Goal: Information Seeking & Learning: Check status

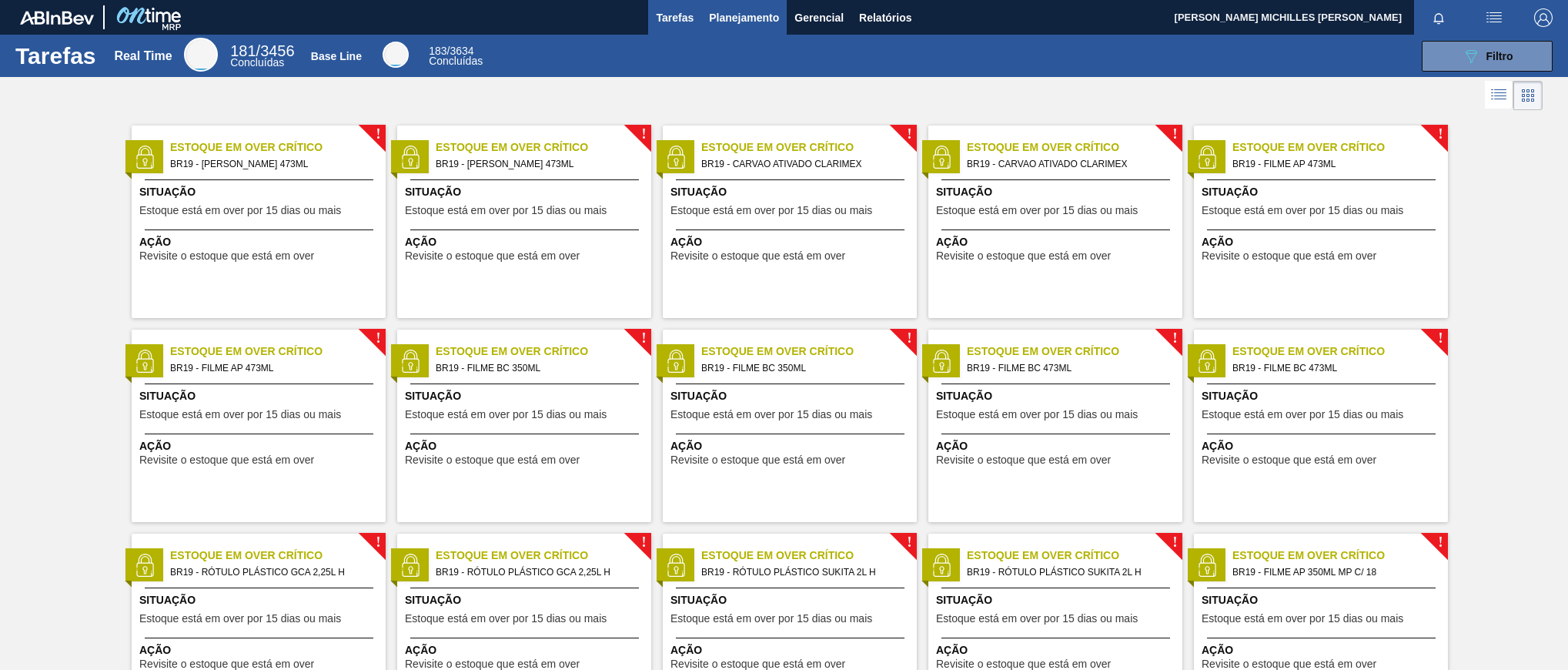
click at [749, 12] on span "Planejamento" at bounding box center [744, 18] width 70 height 18
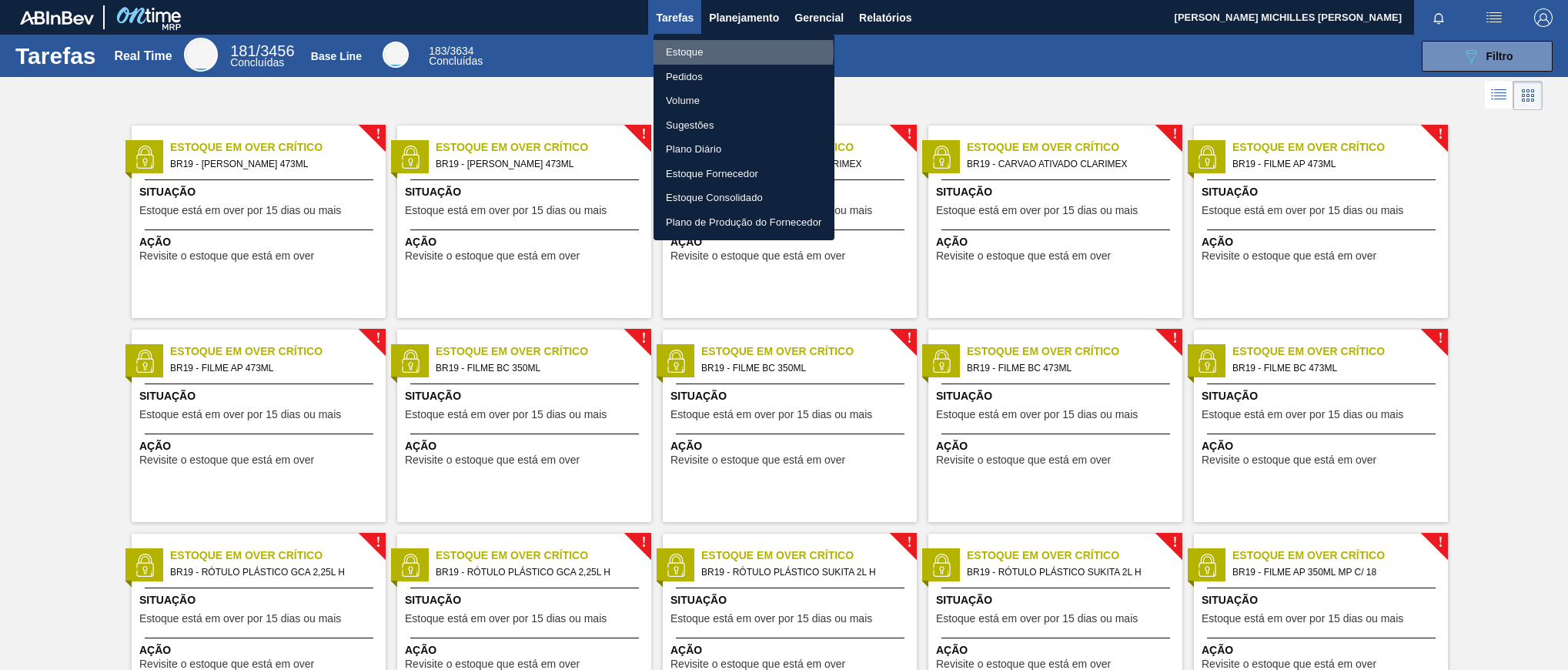
click at [725, 52] on li "Estoque" at bounding box center [744, 52] width 181 height 25
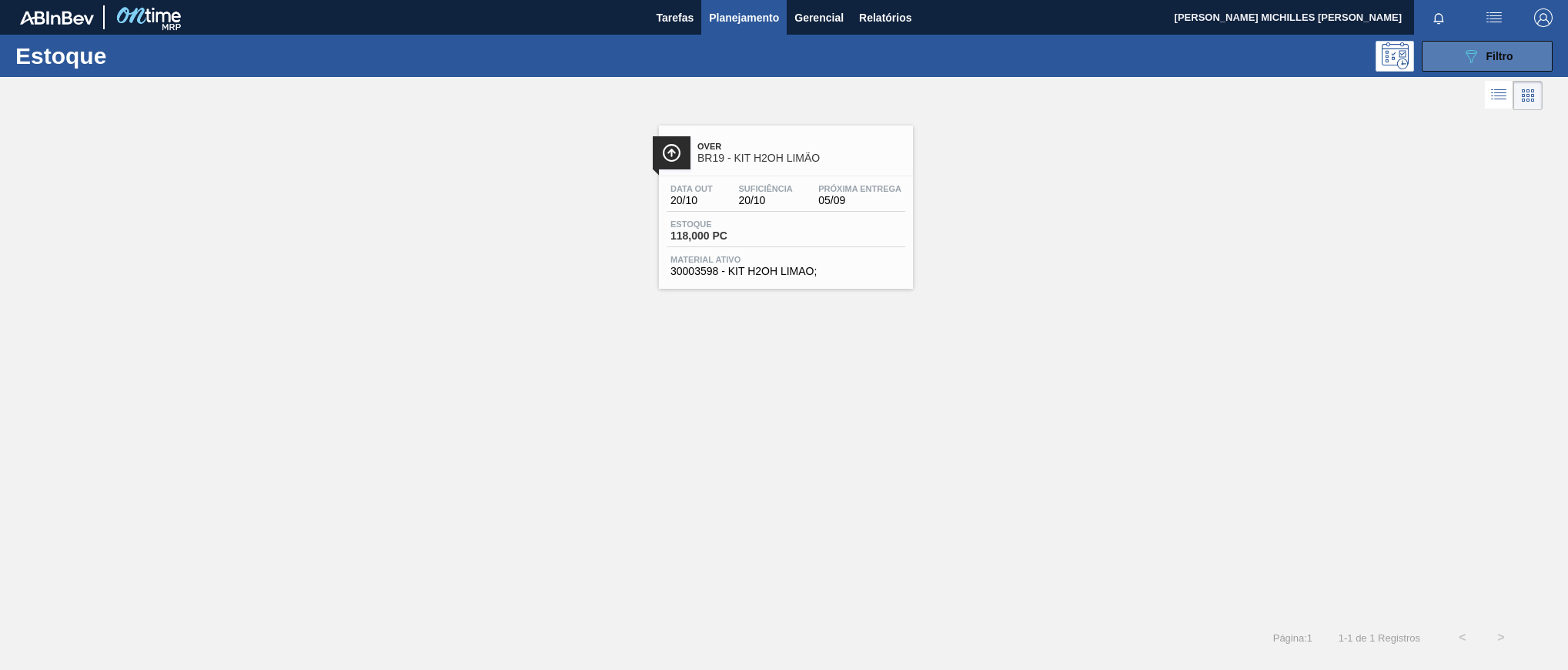
click at [1497, 49] on div "089F7B8B-B2A5-4AFE-B5C0-19BA573D28AC Filtro" at bounding box center [1487, 56] width 52 height 18
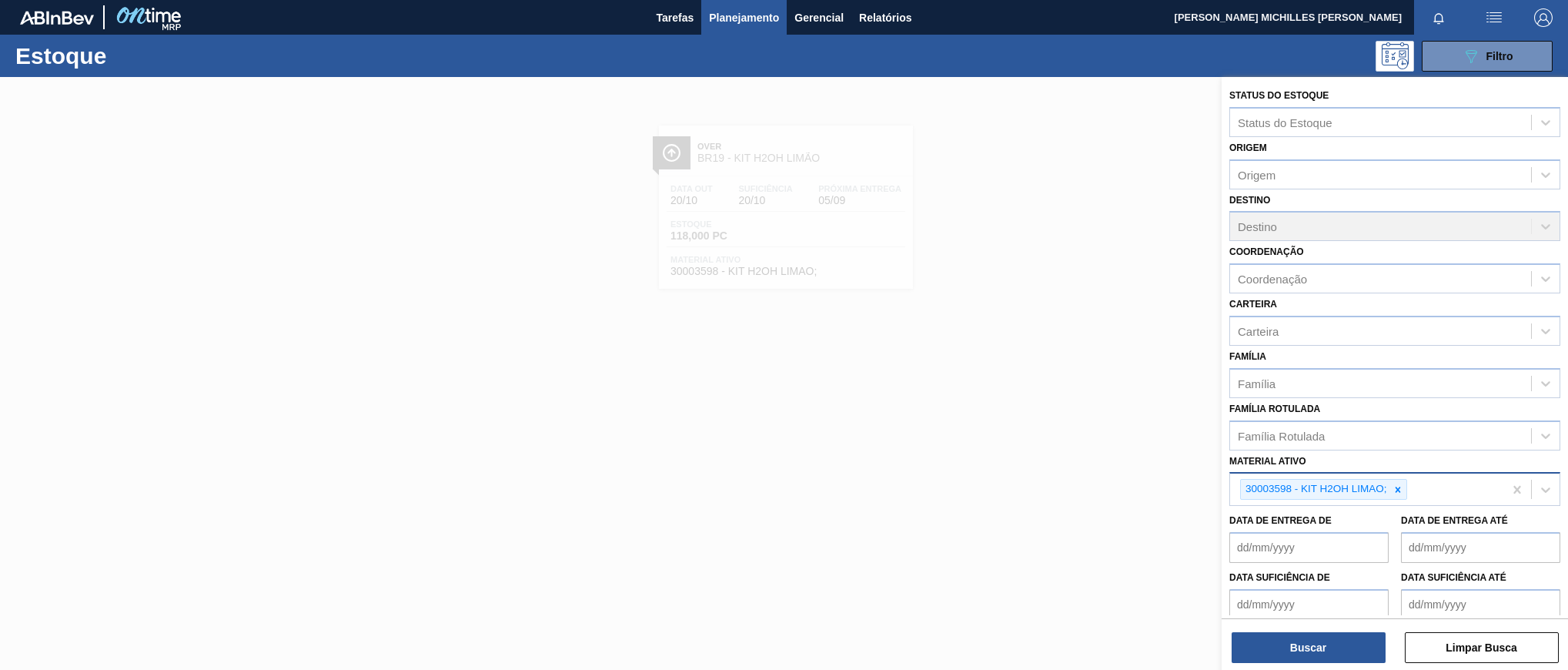
click at [1398, 488] on icon at bounding box center [1397, 489] width 5 height 5
paste ativo "30002311"
type ativo "30002311"
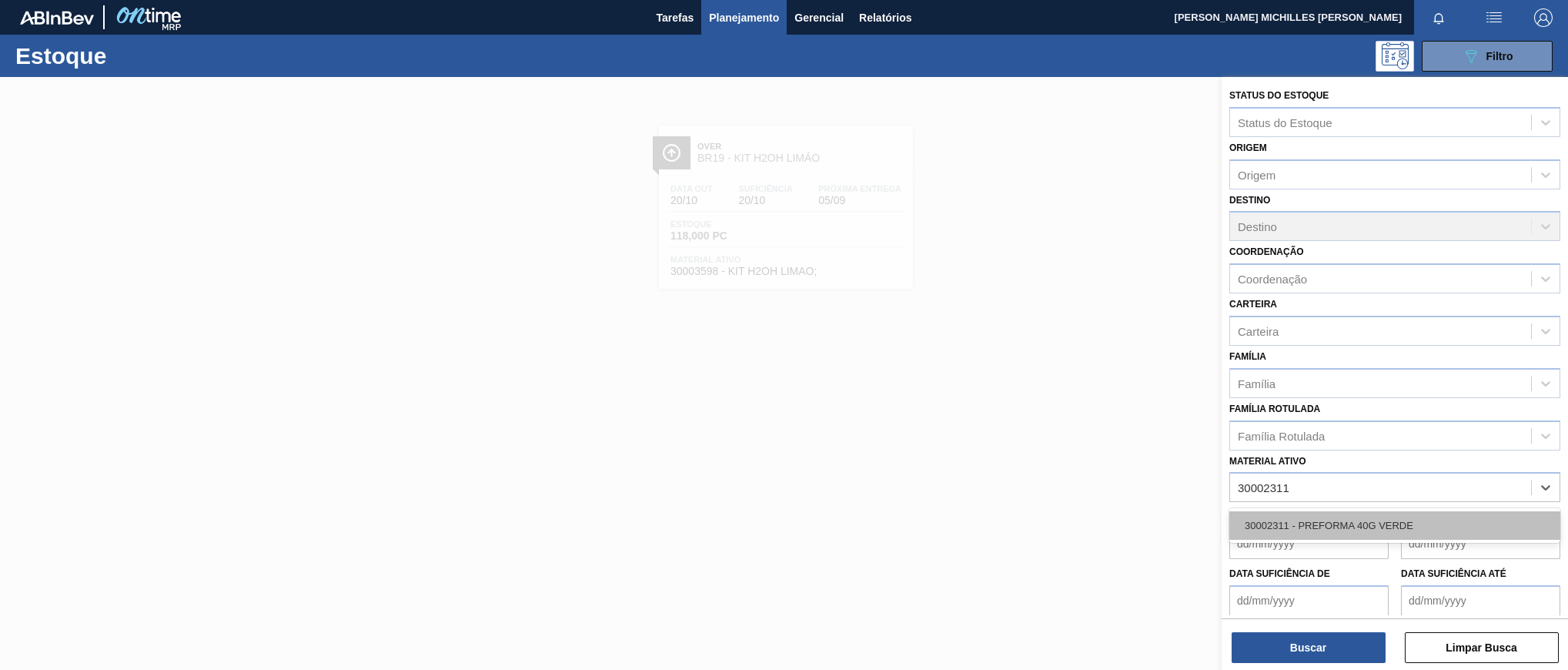
click at [1365, 518] on div "30002311 - PREFORMA 40G VERDE" at bounding box center [1395, 525] width 331 height 28
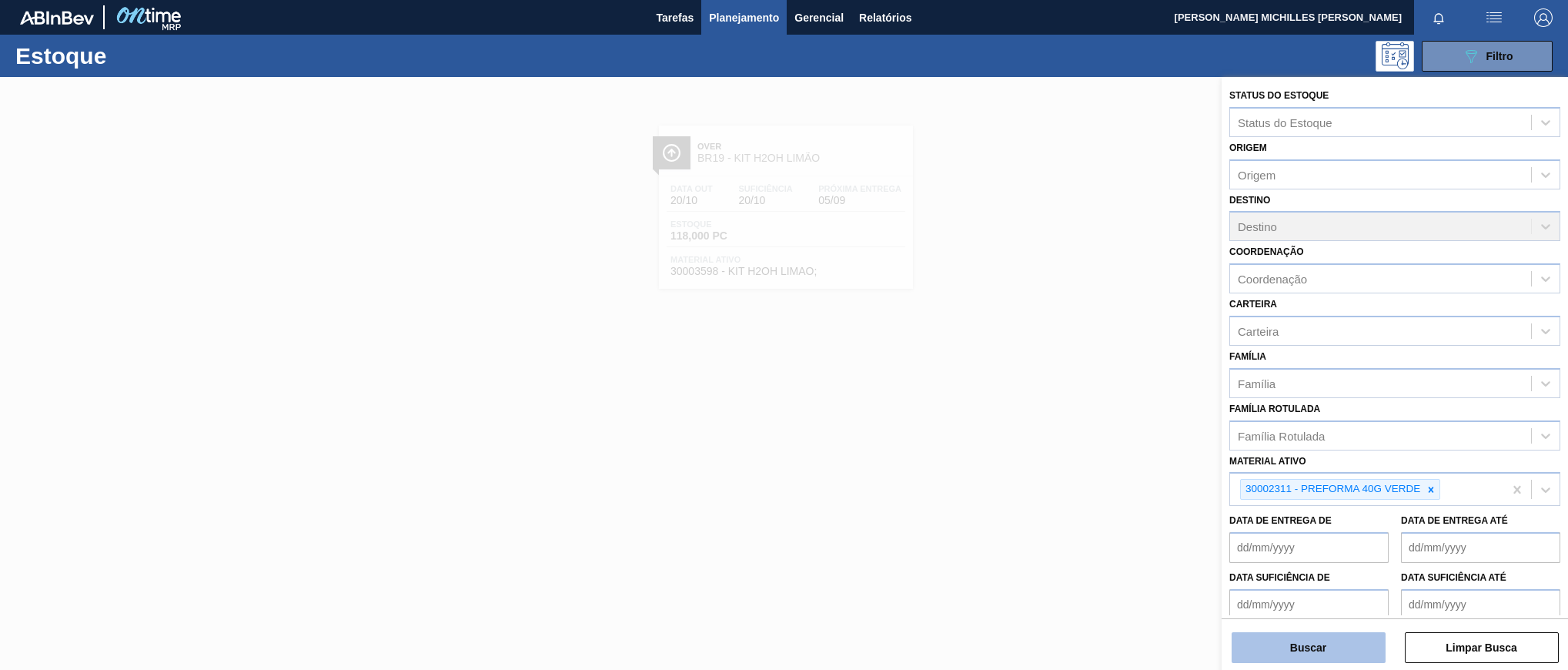
click at [1339, 645] on button "Buscar" at bounding box center [1309, 648] width 154 height 31
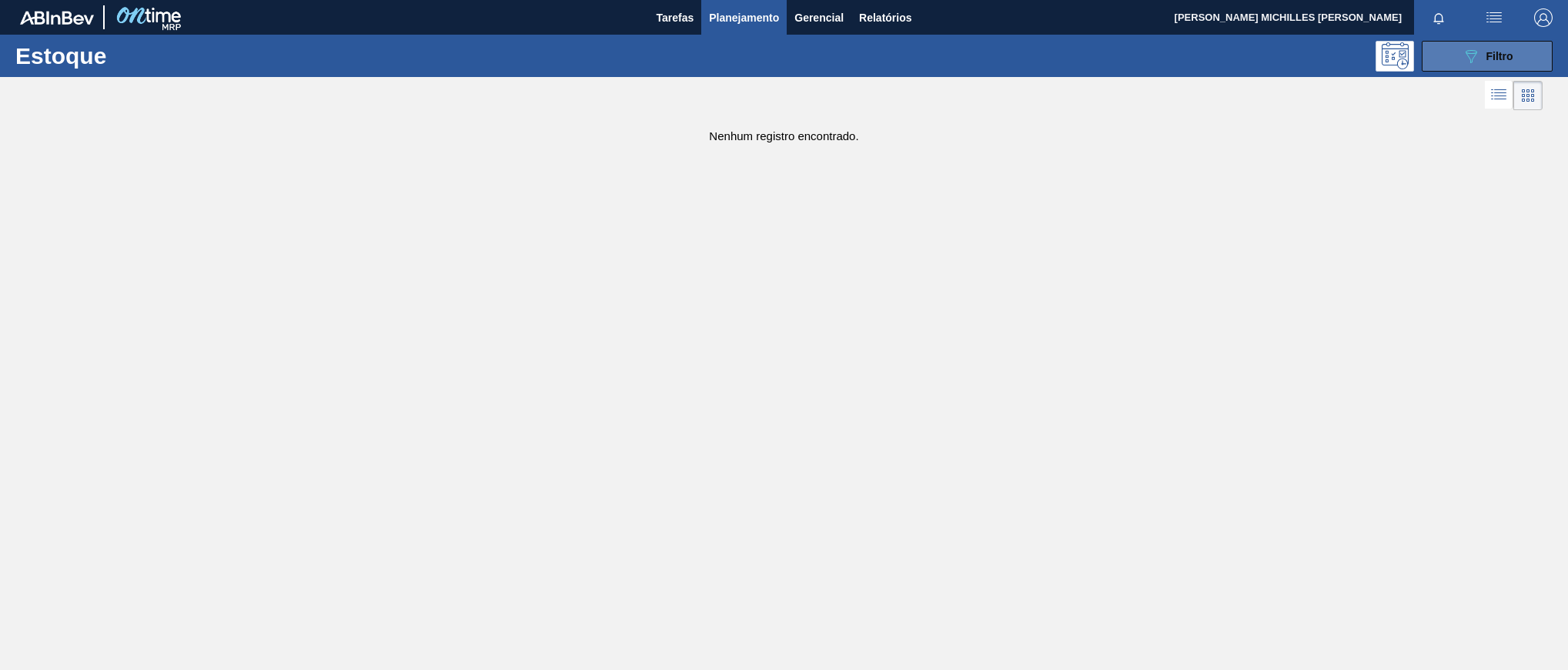
click at [1451, 47] on button "089F7B8B-B2A5-4AFE-B5C0-19BA573D28AC Filtro" at bounding box center [1487, 56] width 131 height 31
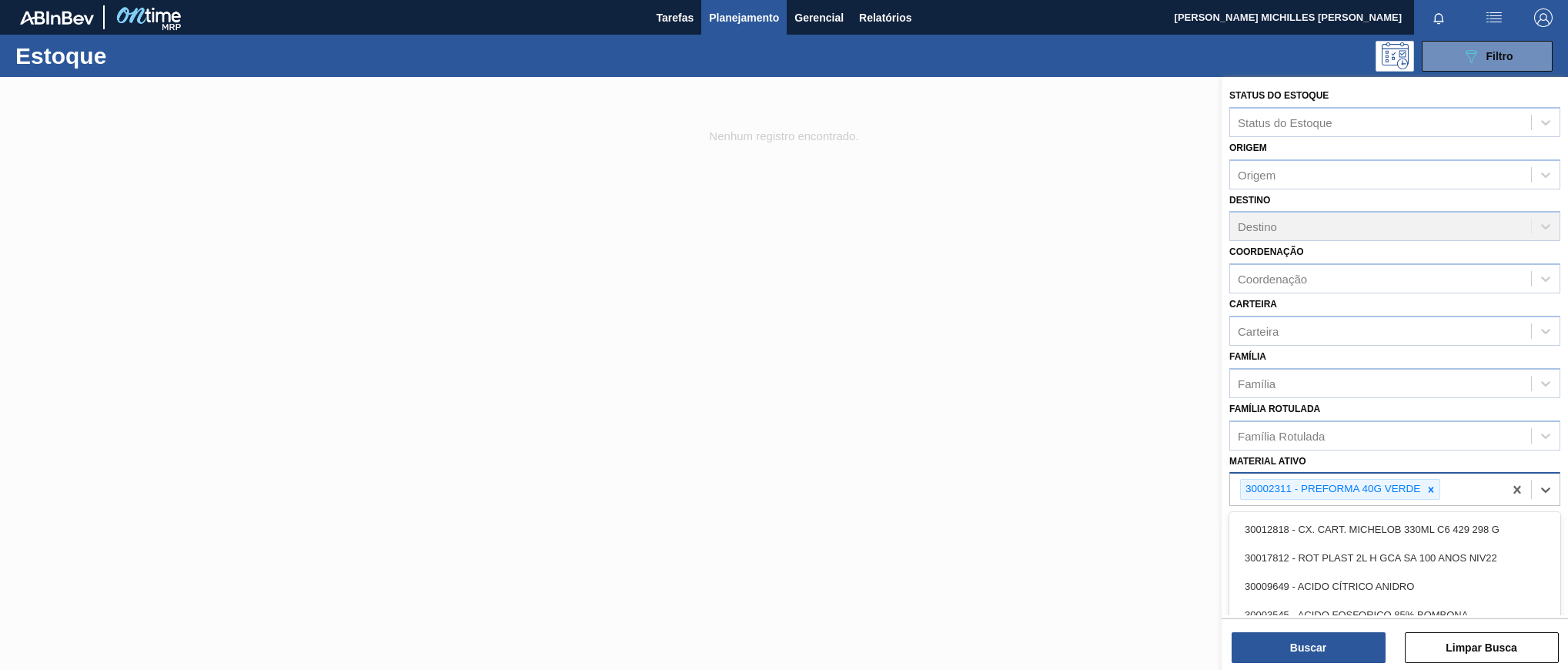
click at [1483, 497] on div "30002311 - PREFORMA 40G VERDE" at bounding box center [1367, 489] width 273 height 32
paste ativo "30003048"
type ativo "30003048"
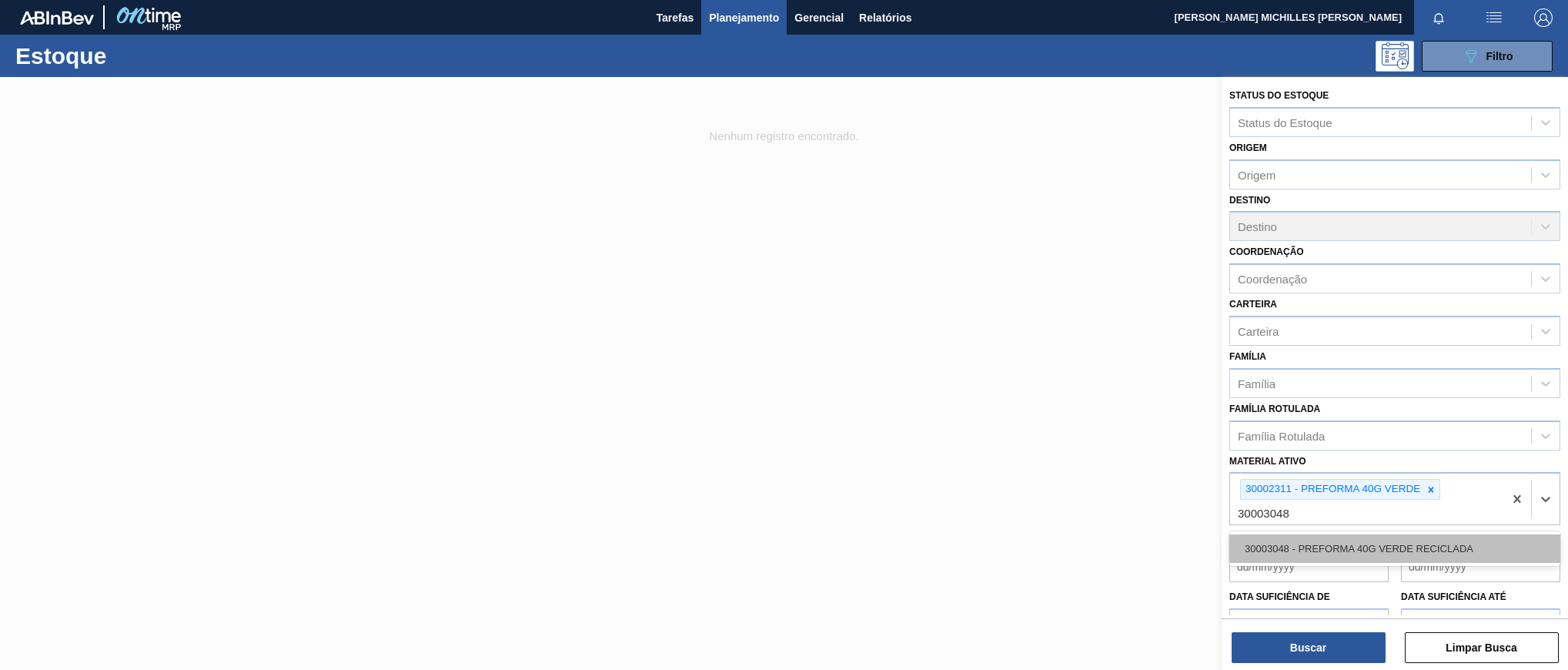
click at [1432, 550] on div "30003048 - PREFORMA 40G VERDE RECICLADA" at bounding box center [1395, 548] width 331 height 28
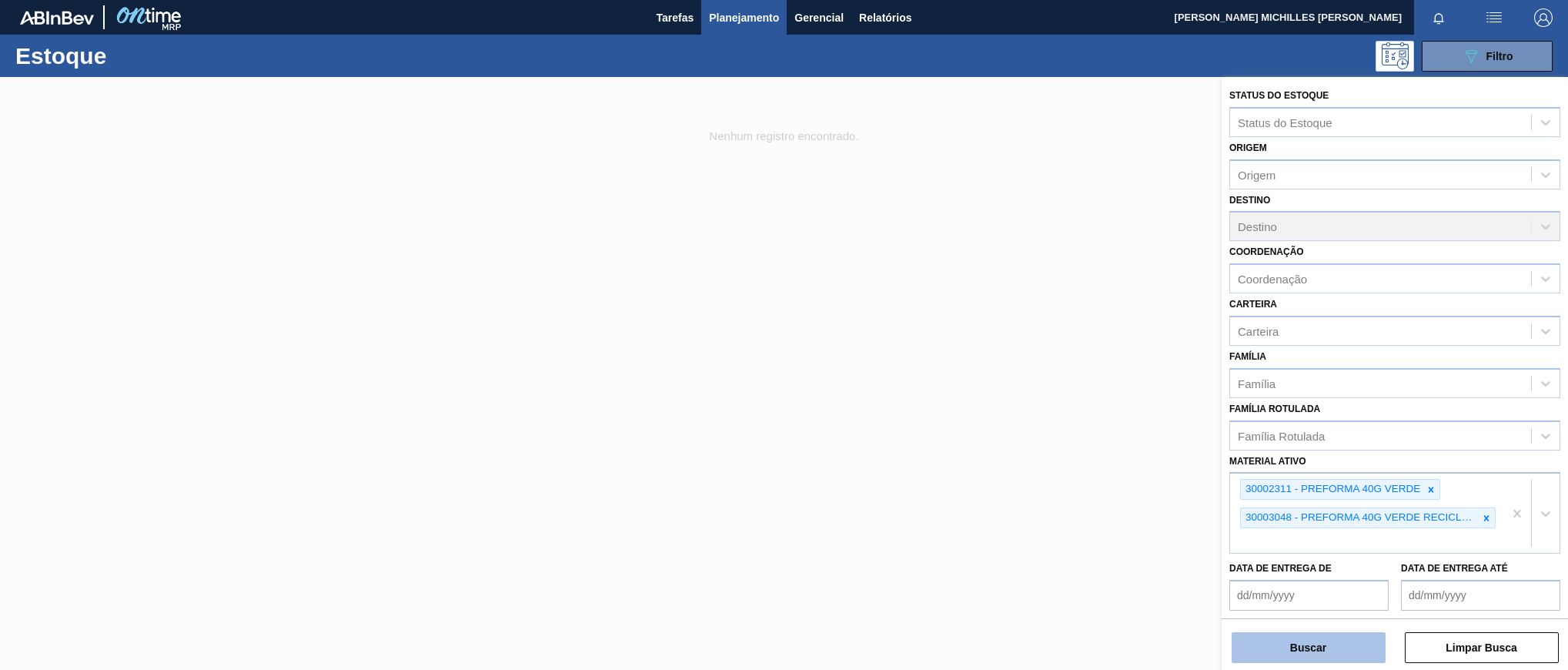
click at [1346, 631] on div "Buscar Limpar Busca" at bounding box center [1395, 640] width 347 height 43
click at [1337, 645] on button "Buscar" at bounding box center [1309, 648] width 154 height 31
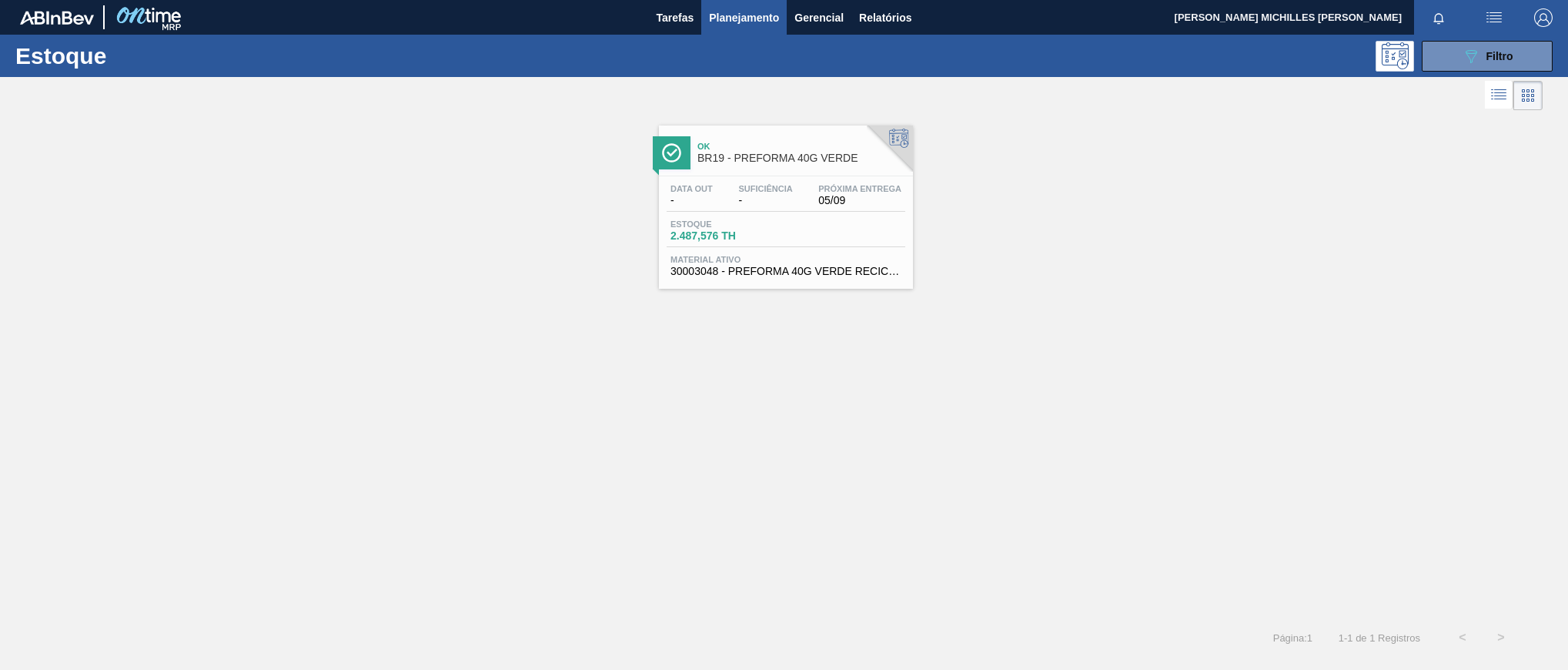
click at [823, 201] on span "05/09" at bounding box center [860, 200] width 83 height 12
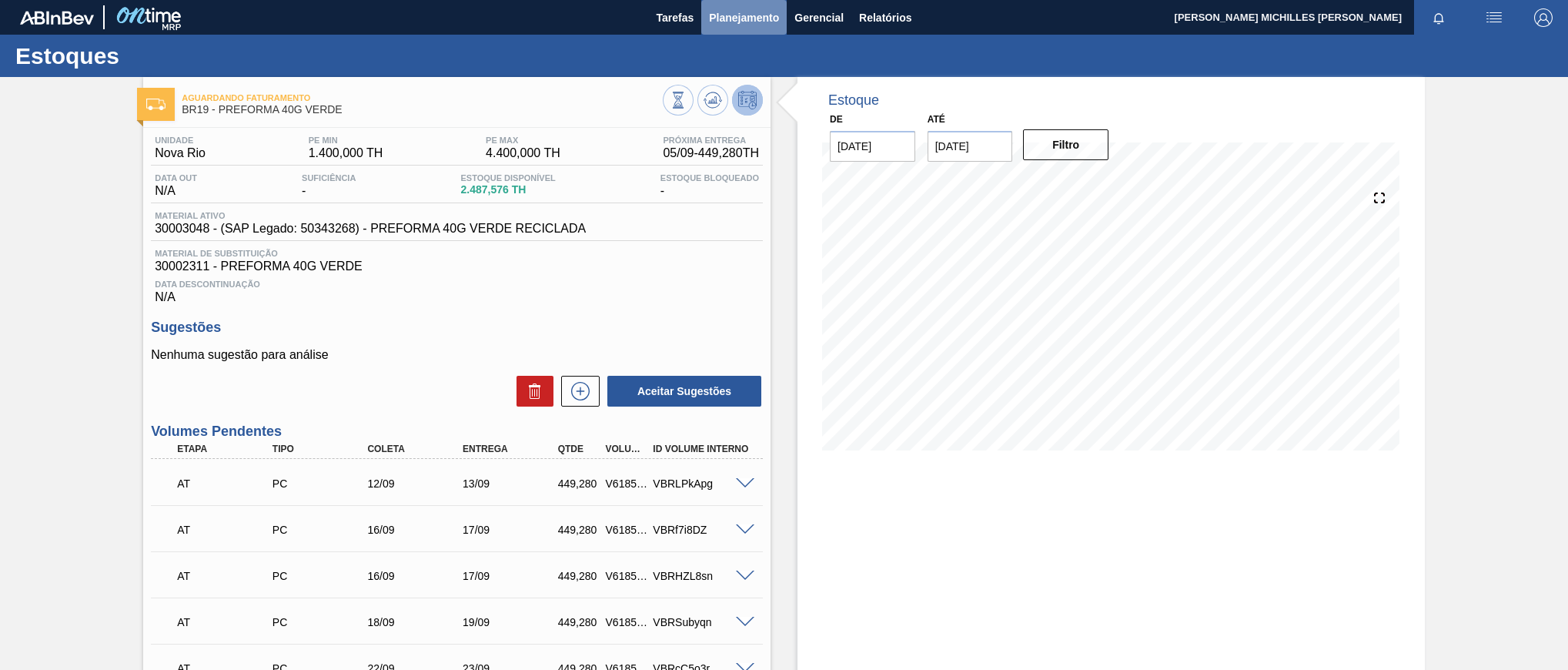
click at [733, 18] on span "Planejamento" at bounding box center [744, 18] width 70 height 18
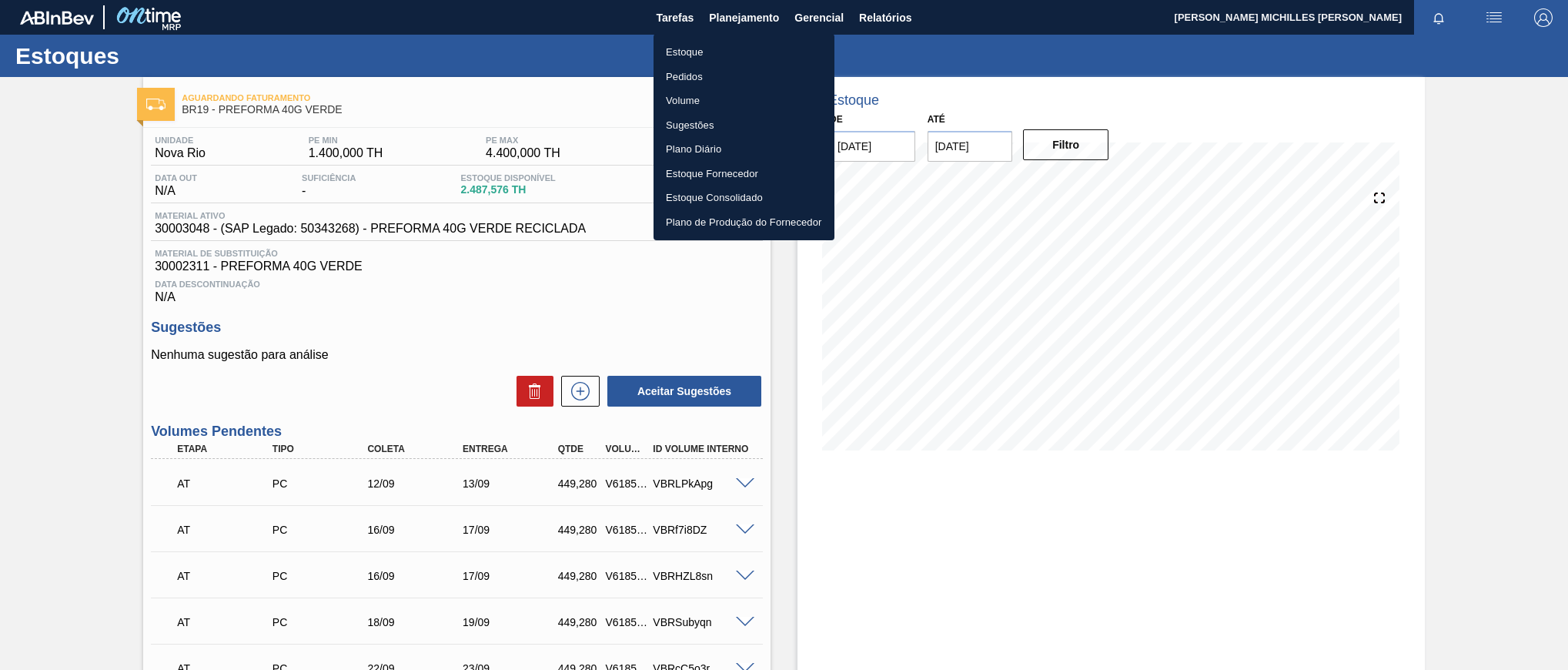
click at [722, 49] on li "Estoque" at bounding box center [744, 52] width 181 height 25
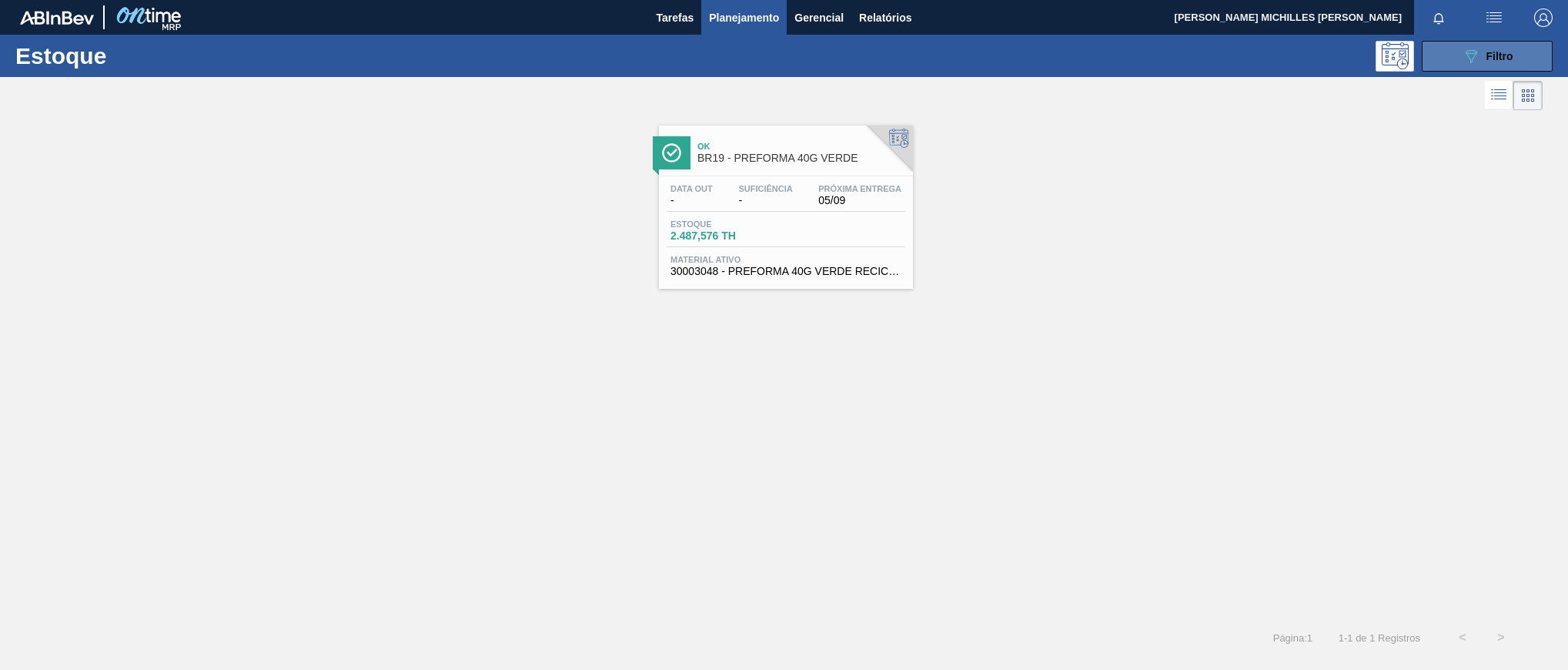
click at [1492, 54] on span "Filtro" at bounding box center [1499, 56] width 27 height 12
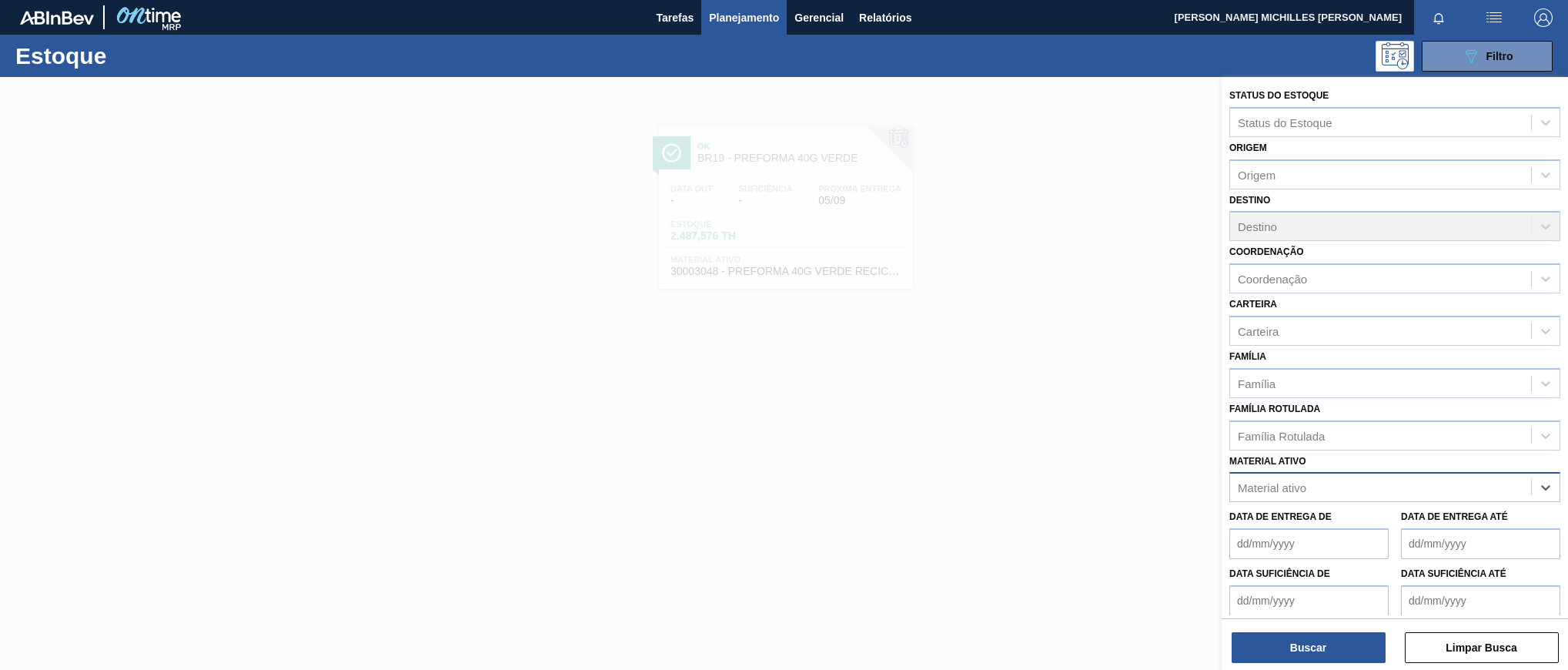
paste ativo "30034314"
type ativo "30034314"
click at [1483, 518] on div "30034314 - ROT PLAST 2L H GCA S CL NIV25" at bounding box center [1395, 525] width 331 height 28
paste ativo "30002189"
type ativo "30002189"
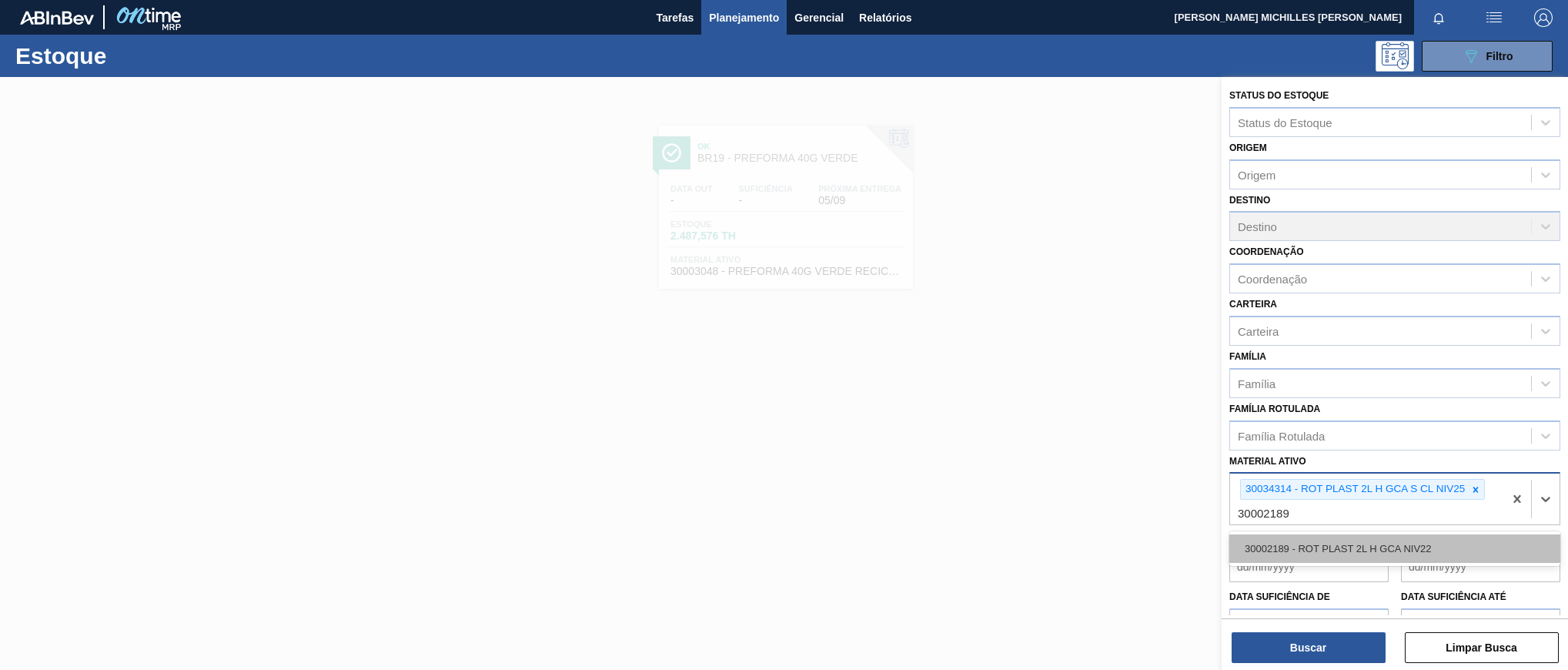
click at [1493, 541] on div "30002189 - ROT PLAST 2L H GCA NIV22" at bounding box center [1395, 548] width 331 height 28
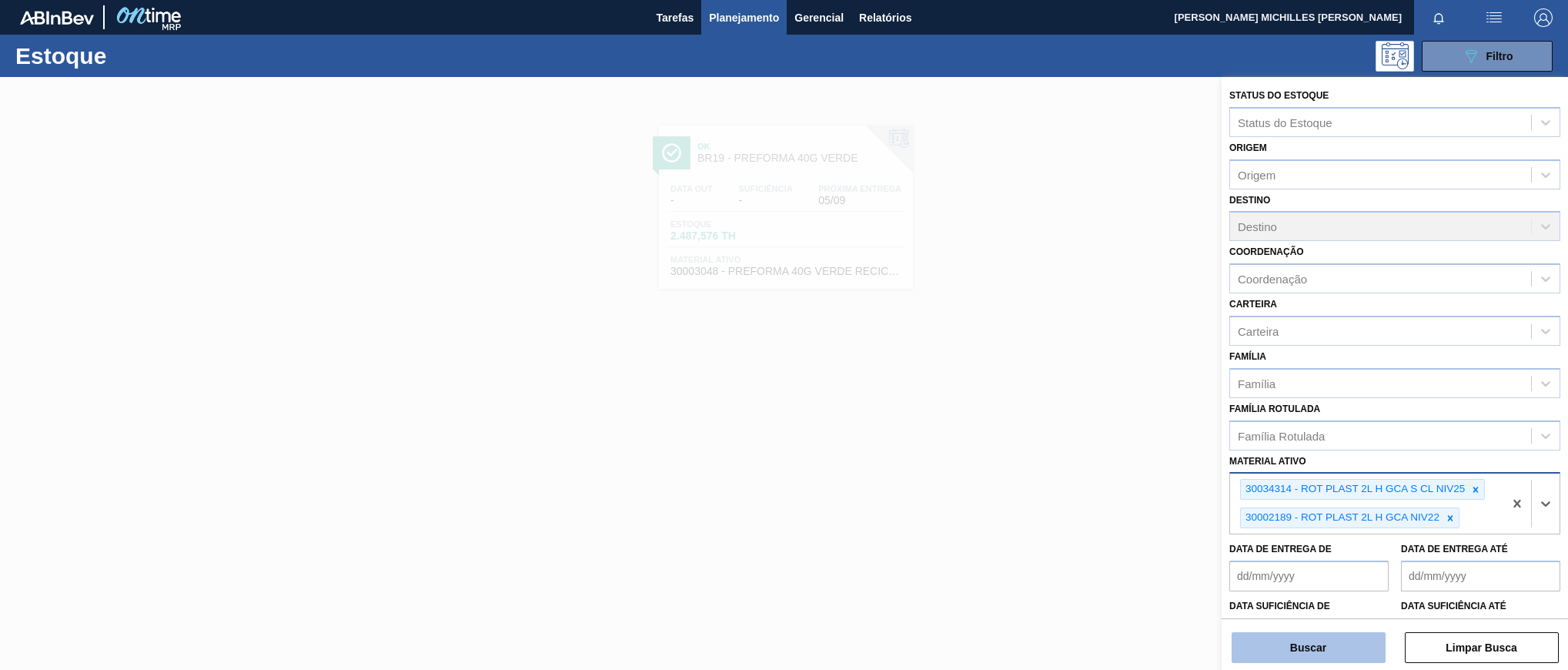
click at [1363, 647] on button "Buscar" at bounding box center [1309, 648] width 154 height 31
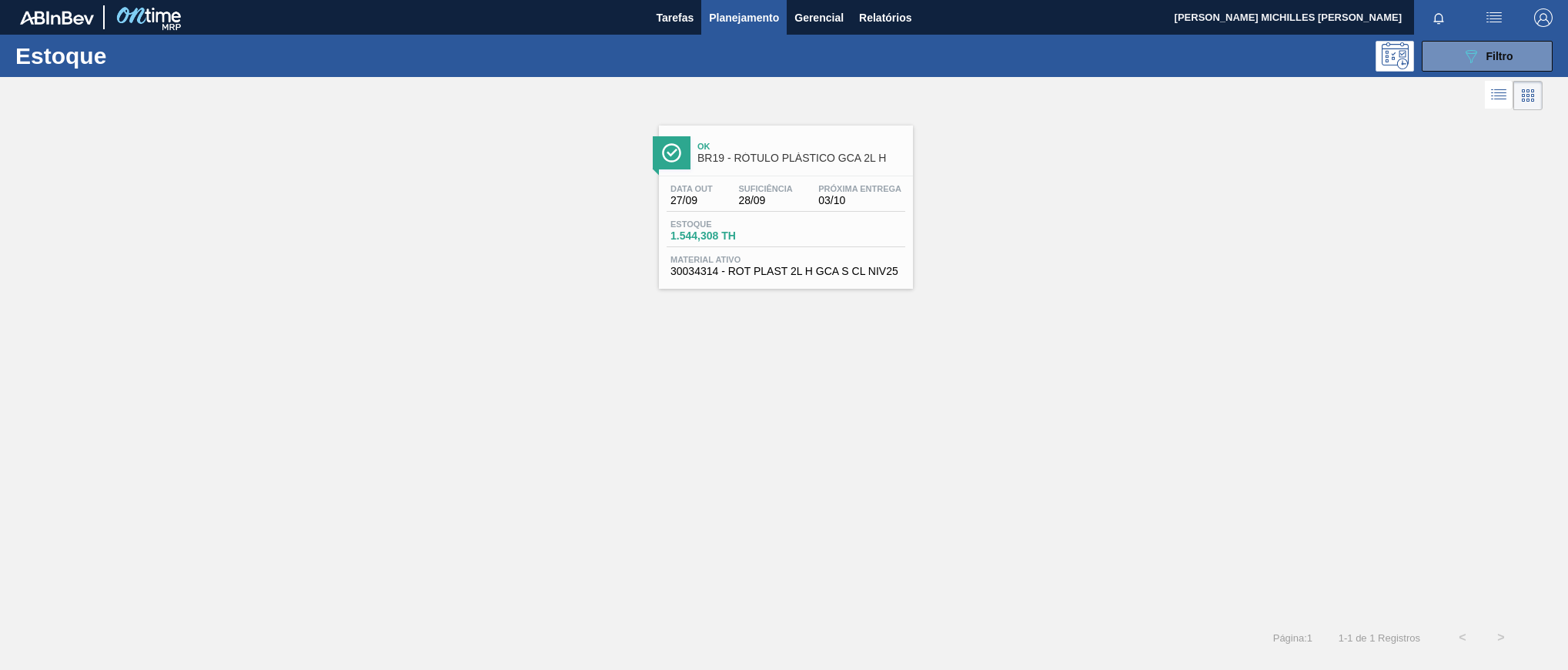
click at [826, 238] on div "Estoque 1.544,308 TH" at bounding box center [786, 233] width 239 height 28
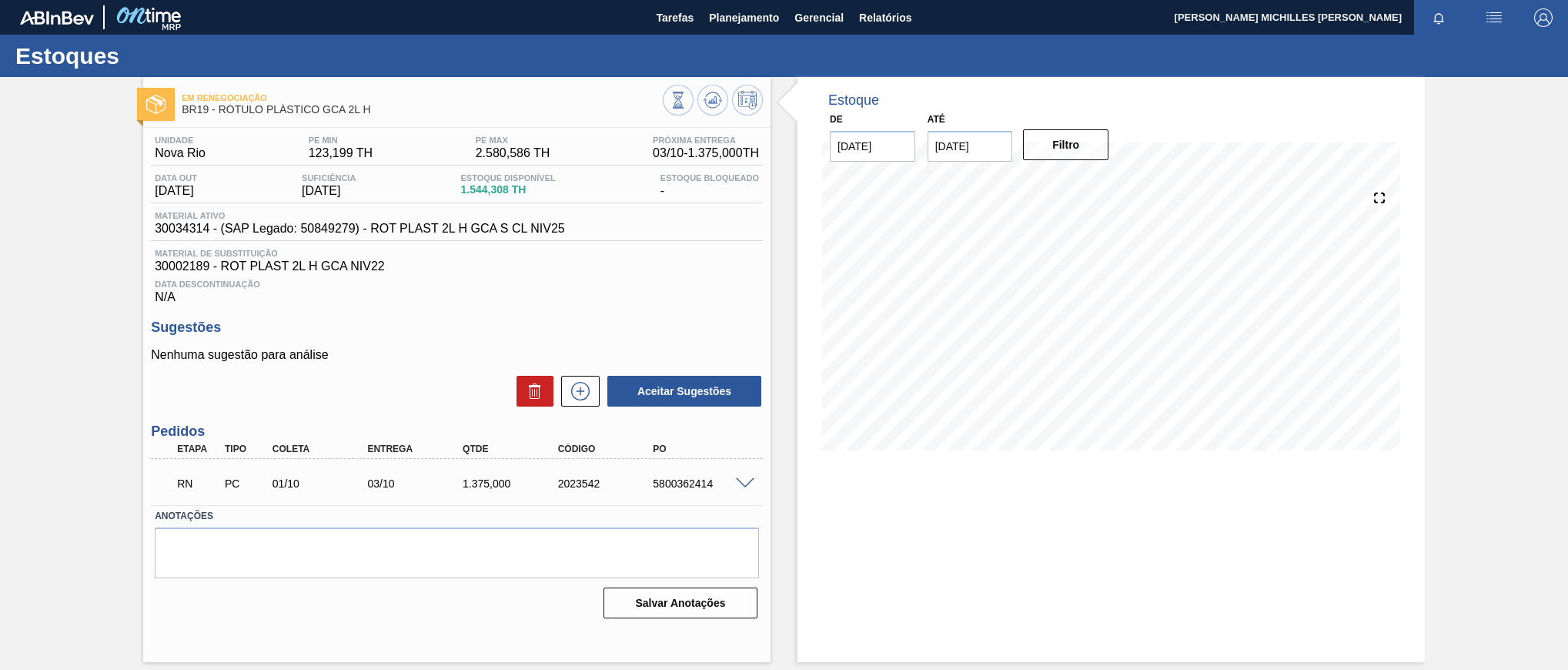
click at [1003, 148] on input "[DATE]" at bounding box center [970, 146] width 85 height 31
click at [1017, 333] on div "1" at bounding box center [1020, 332] width 21 height 21
type input "[DATE]"
click at [1087, 153] on button "Filtro" at bounding box center [1066, 145] width 85 height 31
click at [744, 490] on span at bounding box center [745, 484] width 18 height 12
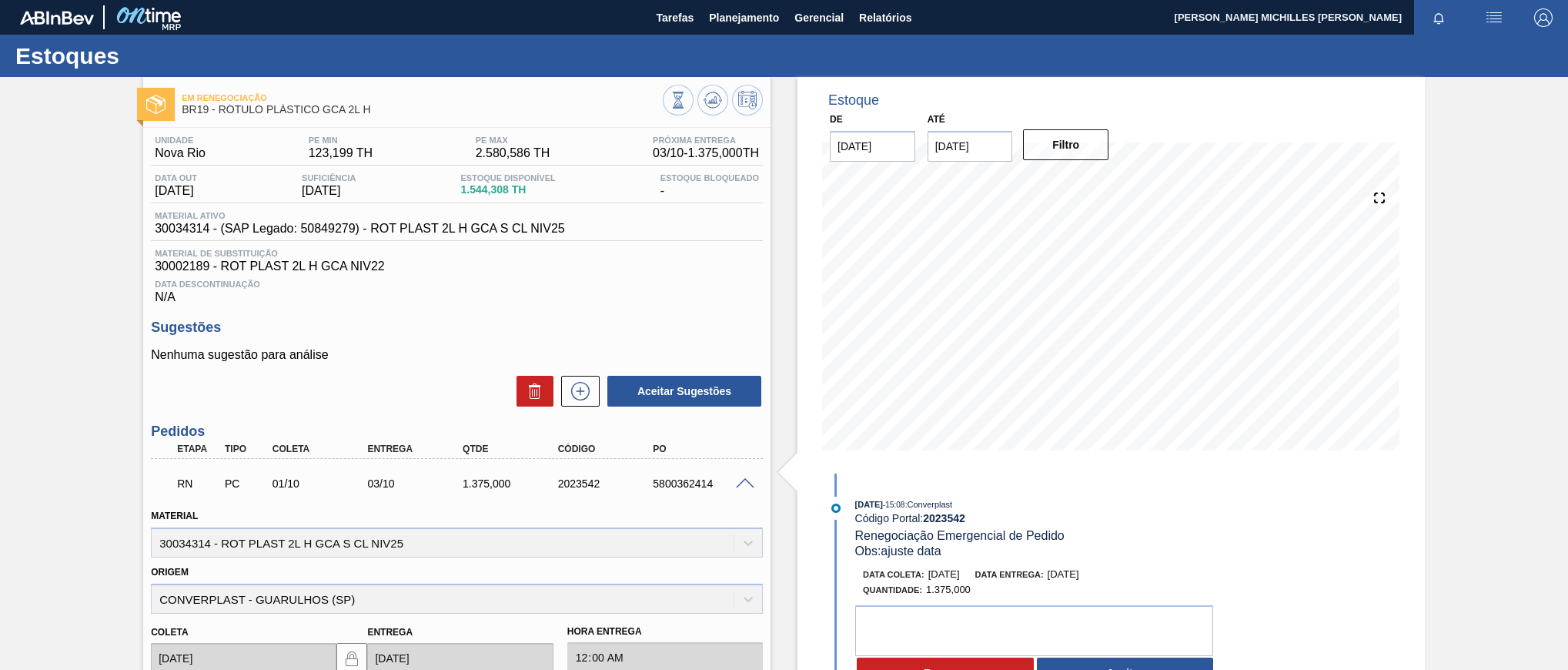
scroll to position [193, 0]
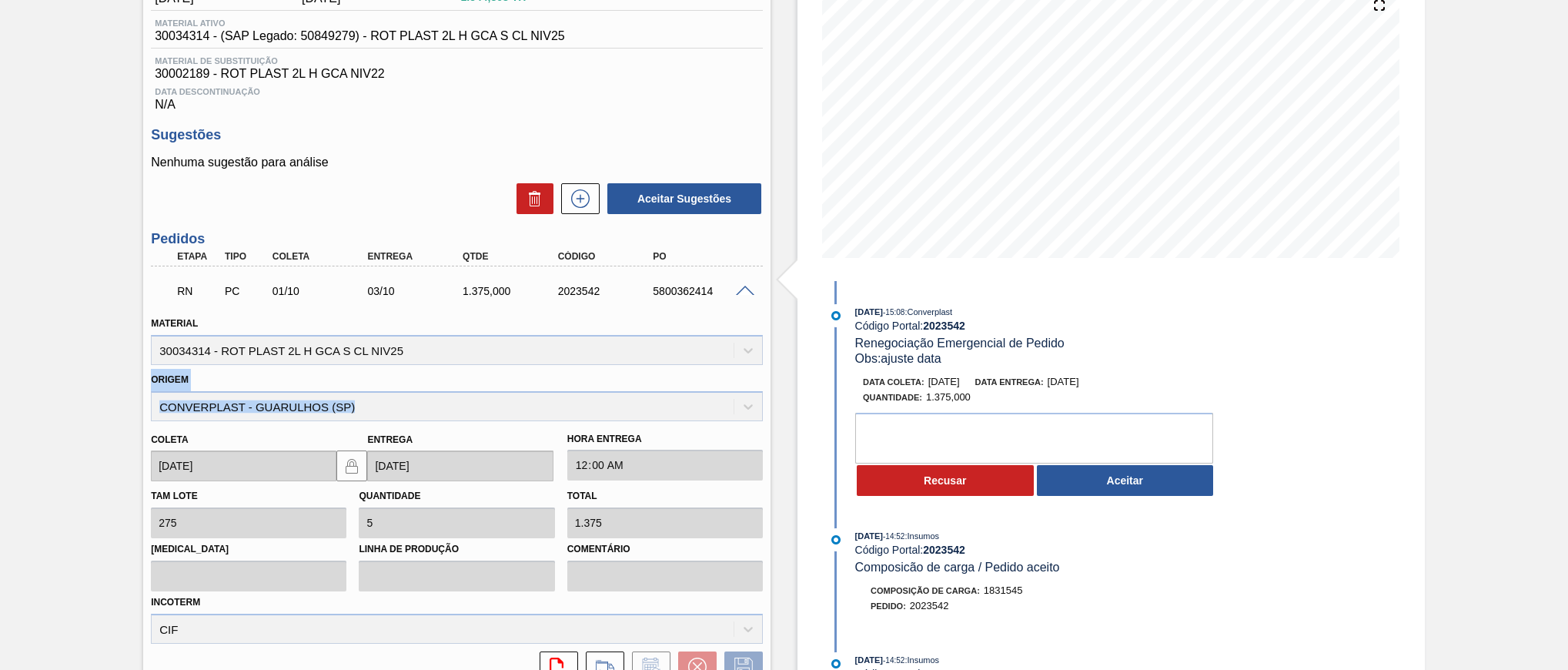
drag, startPoint x: 328, startPoint y: 404, endPoint x: 146, endPoint y: 396, distance: 182.2
click at [146, 396] on div "Origem CONVERPLAST - GUARULHOS ([GEOGRAPHIC_DATA])" at bounding box center [457, 395] width 625 height 52
copy div "Origem CONVERPLAST - GUARULHOS ([GEOGRAPHIC_DATA])"
drag, startPoint x: 146, startPoint y: 396, endPoint x: 158, endPoint y: 411, distance: 19.2
click at [158, 411] on div "Origem CONVERPLAST - GUARULHOS ([GEOGRAPHIC_DATA])" at bounding box center [457, 395] width 612 height 52
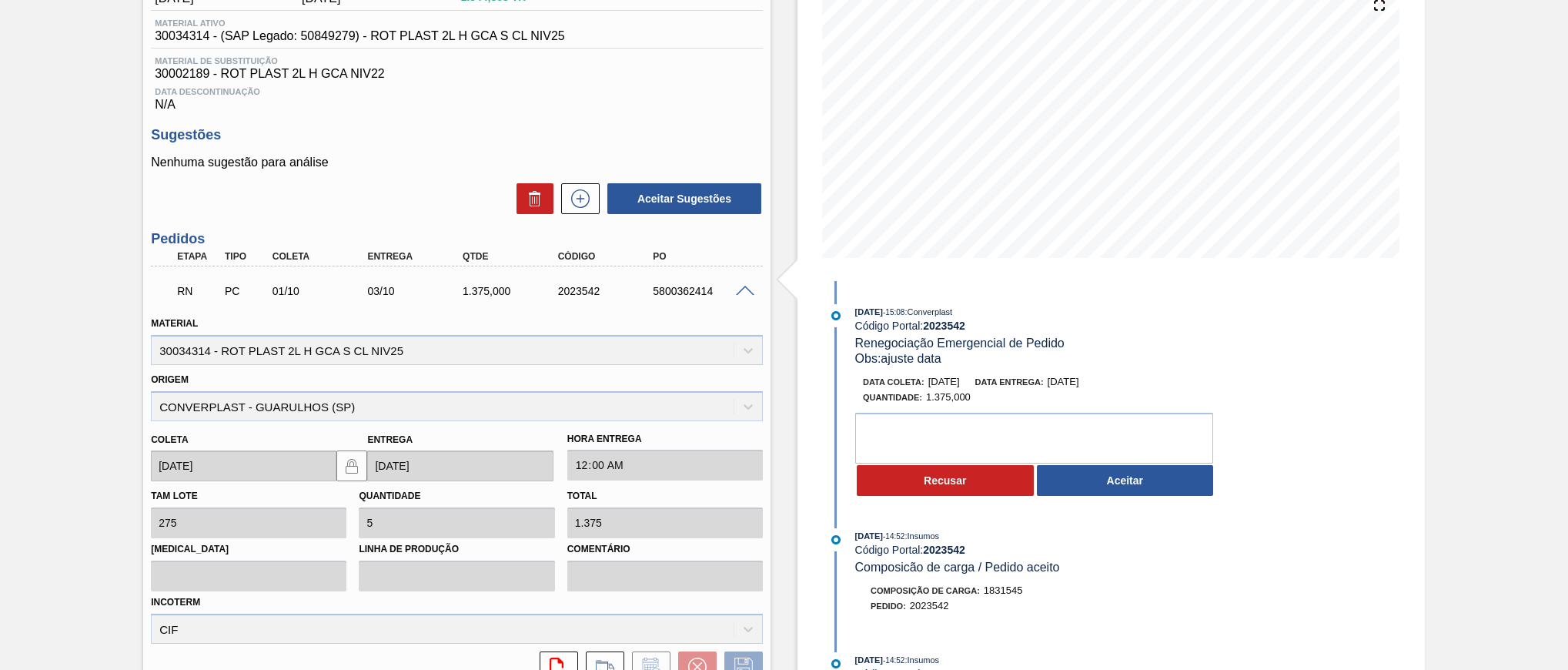
click at [158, 411] on div "Origem CONVERPLAST - GUARULHOS ([GEOGRAPHIC_DATA])" at bounding box center [457, 395] width 612 height 52
drag, startPoint x: 357, startPoint y: 414, endPoint x: 141, endPoint y: 404, distance: 216.2
click at [141, 404] on div "Em renegociação BR19 - RÓTULO PLÁSTICO GCA 2L H Unidade Nova Rio PE MIN 123,199…" at bounding box center [784, 351] width 1568 height 934
copy div "CONVERPLAST - GUARULHOS (SP)"
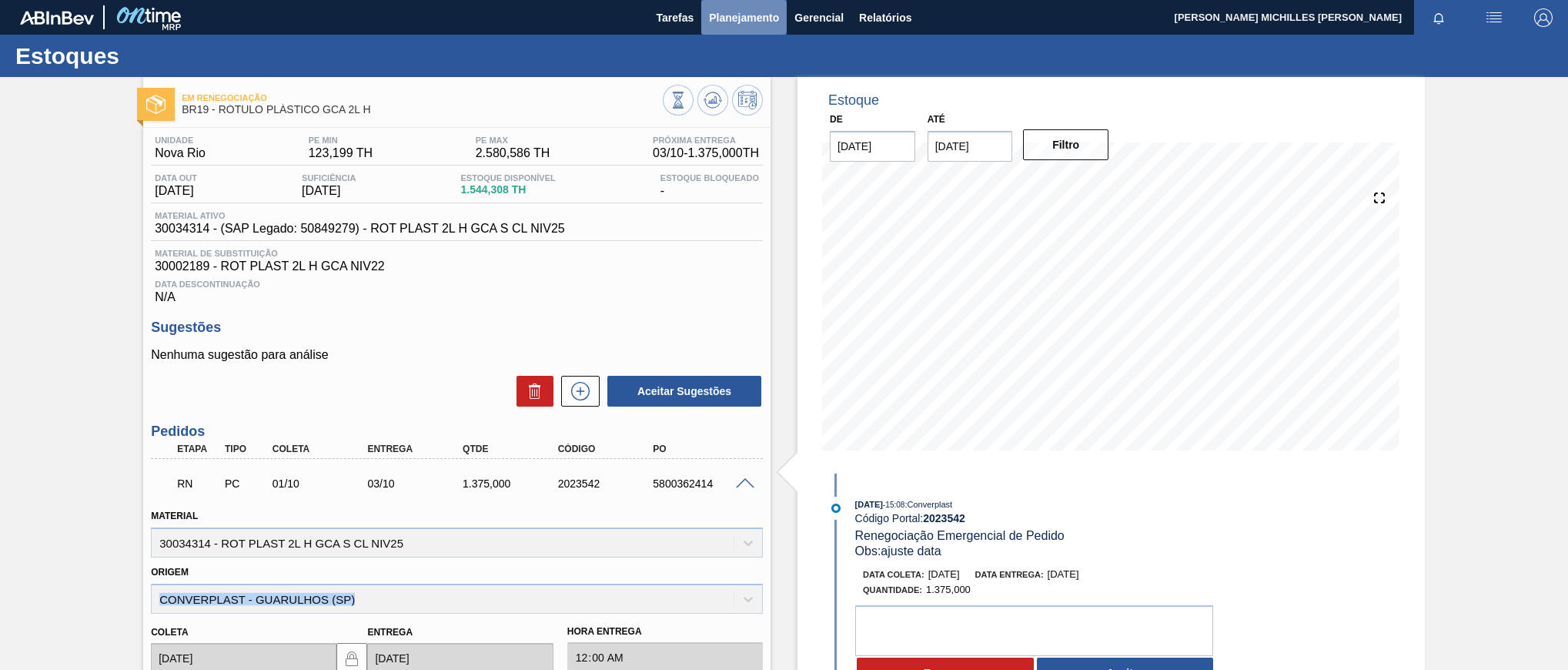
click at [732, 22] on span "Planejamento" at bounding box center [744, 18] width 70 height 18
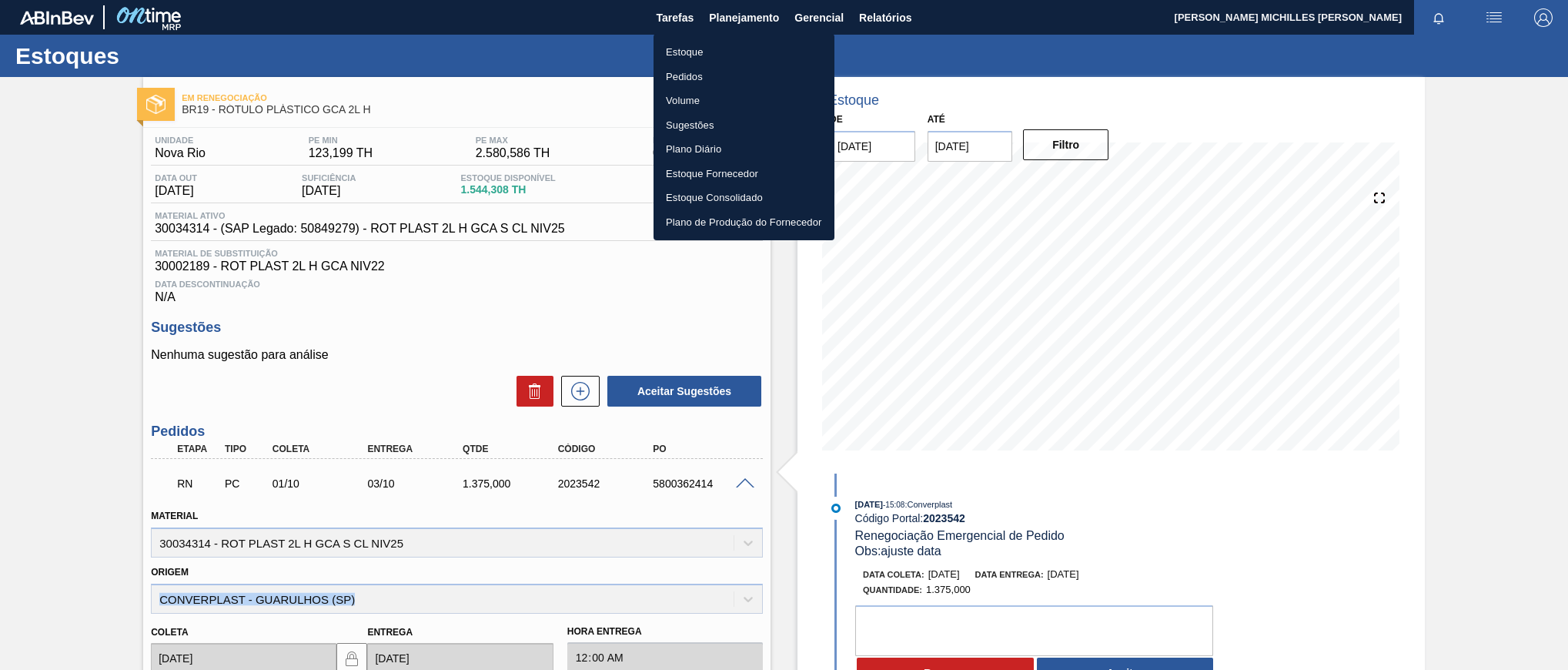
click at [672, 49] on li "Estoque" at bounding box center [744, 52] width 181 height 25
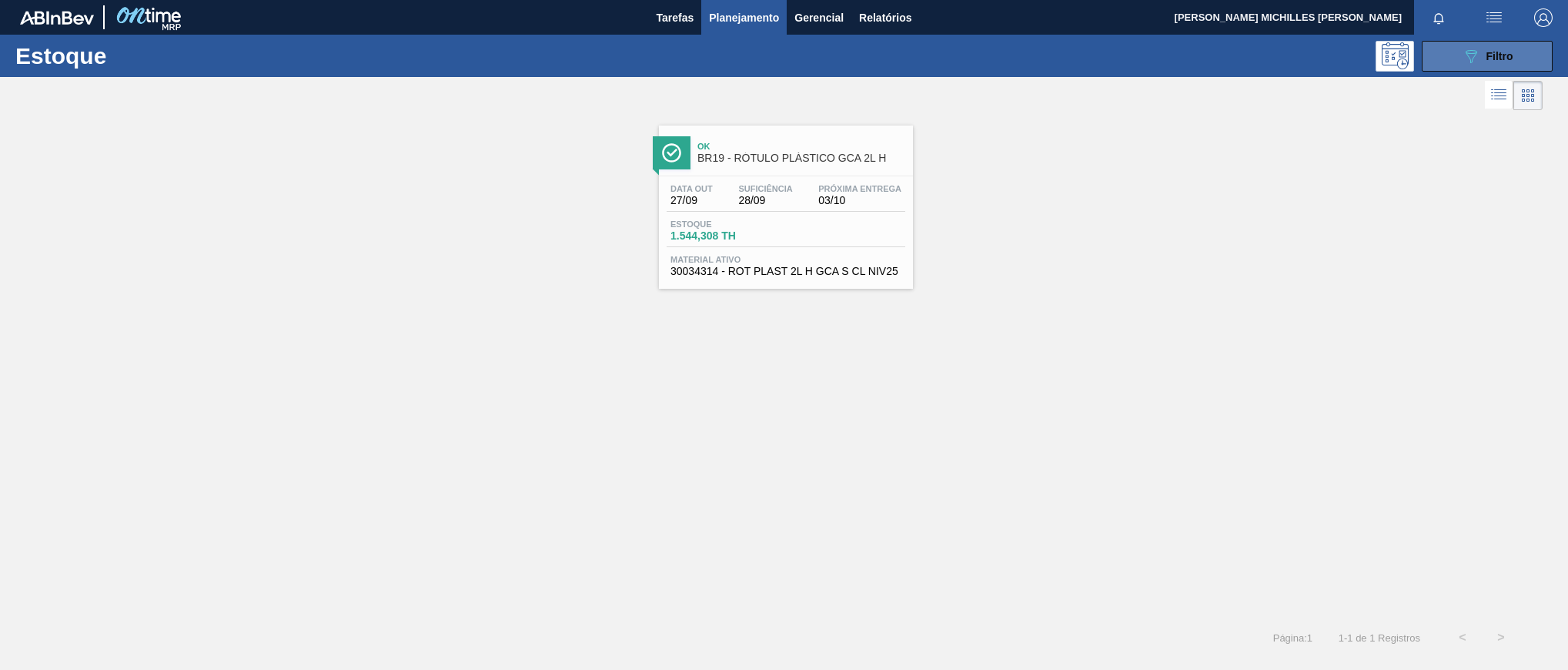
click at [1532, 58] on button "089F7B8B-B2A5-4AFE-B5C0-19BA573D28AC Filtro" at bounding box center [1487, 56] width 131 height 31
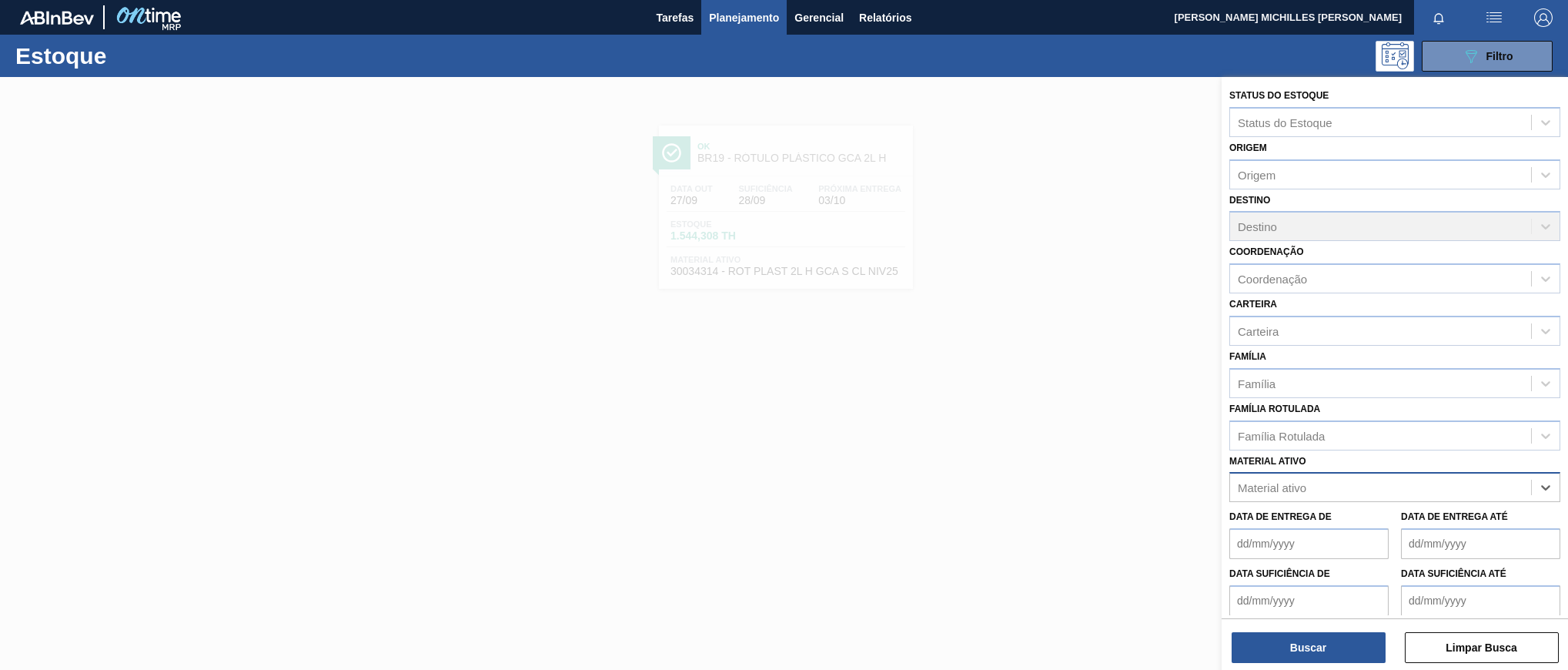
paste ativo "30017357"
type ativo "30017357"
click at [1349, 514] on div "30017357 - ROT PLAST 1,5L H H2OH LIMAO 429" at bounding box center [1395, 525] width 331 height 28
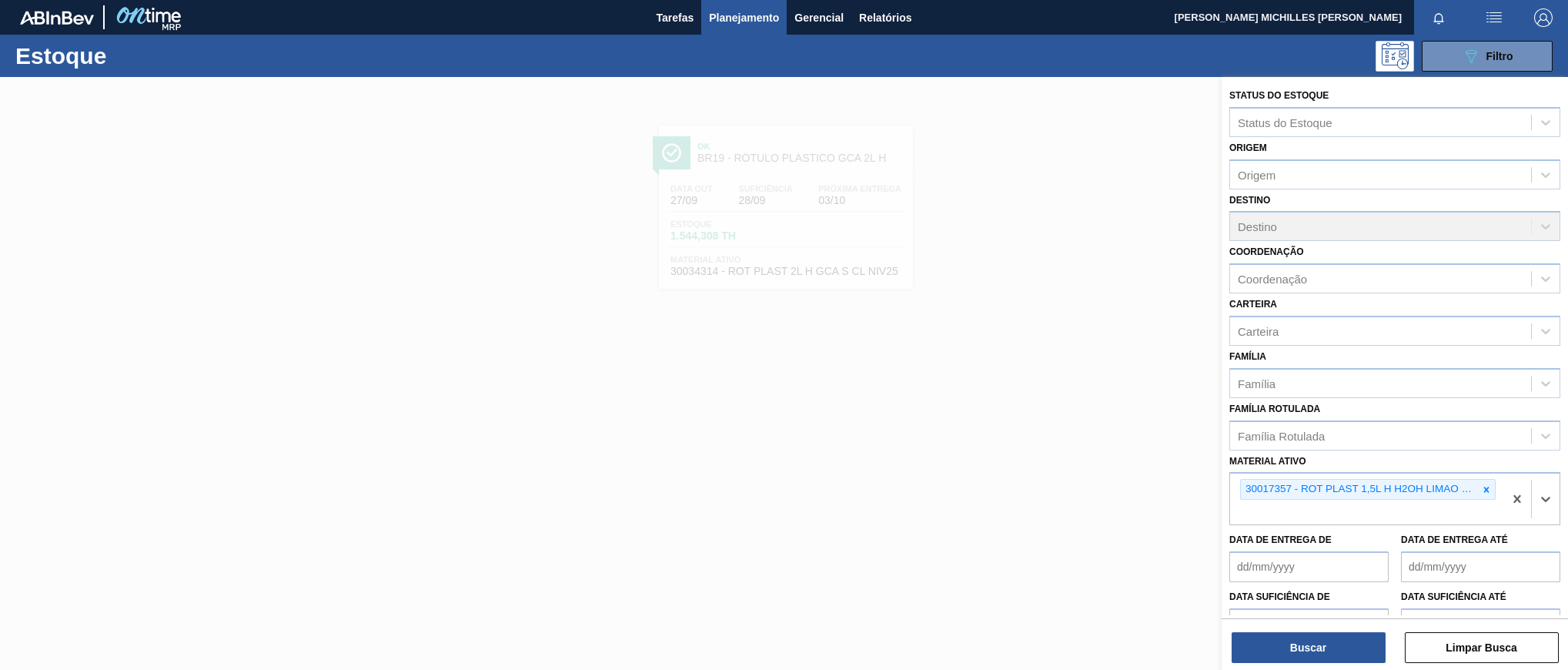
paste ativo "30031665"
type ativo "30031665"
click at [1515, 557] on div "30031665 - ROT PLAST 1 5L H H2OH LIMAO IN211" at bounding box center [1395, 548] width 331 height 28
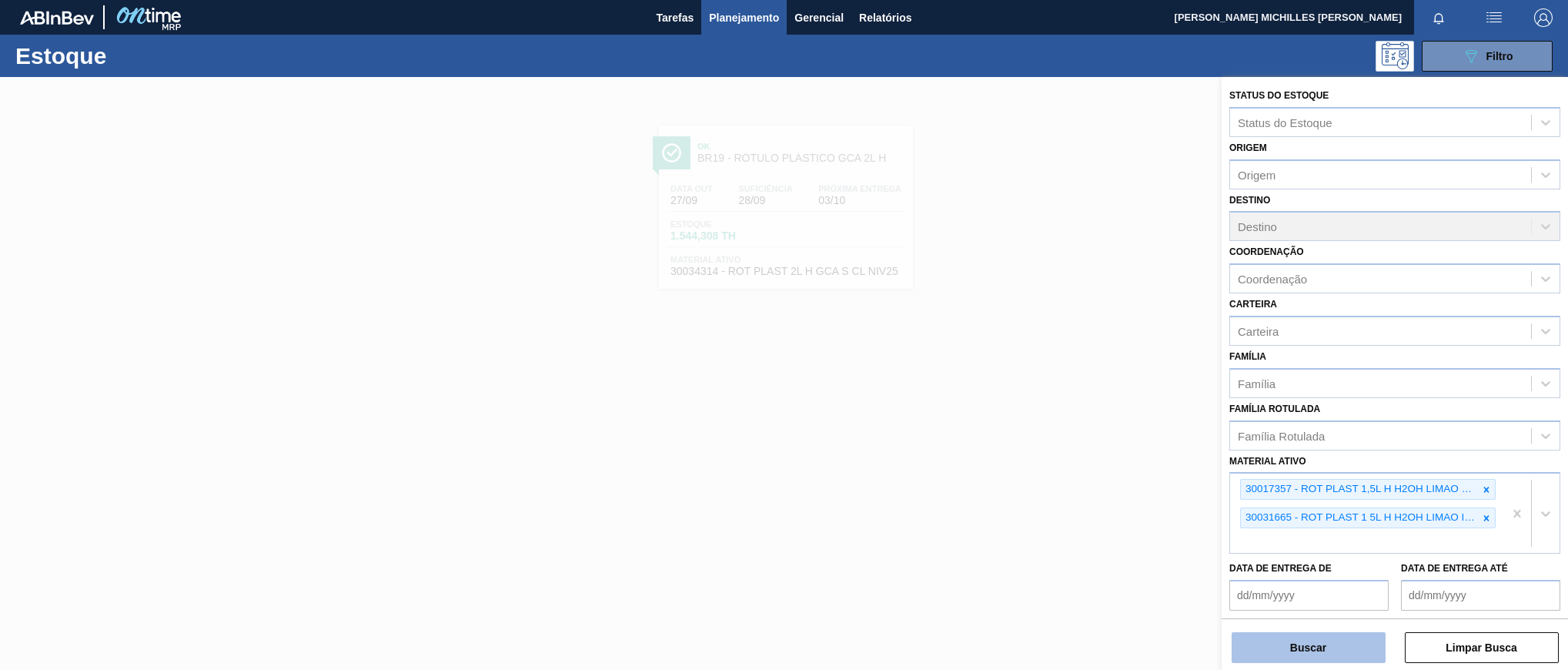
click at [1368, 652] on button "Buscar" at bounding box center [1309, 648] width 154 height 31
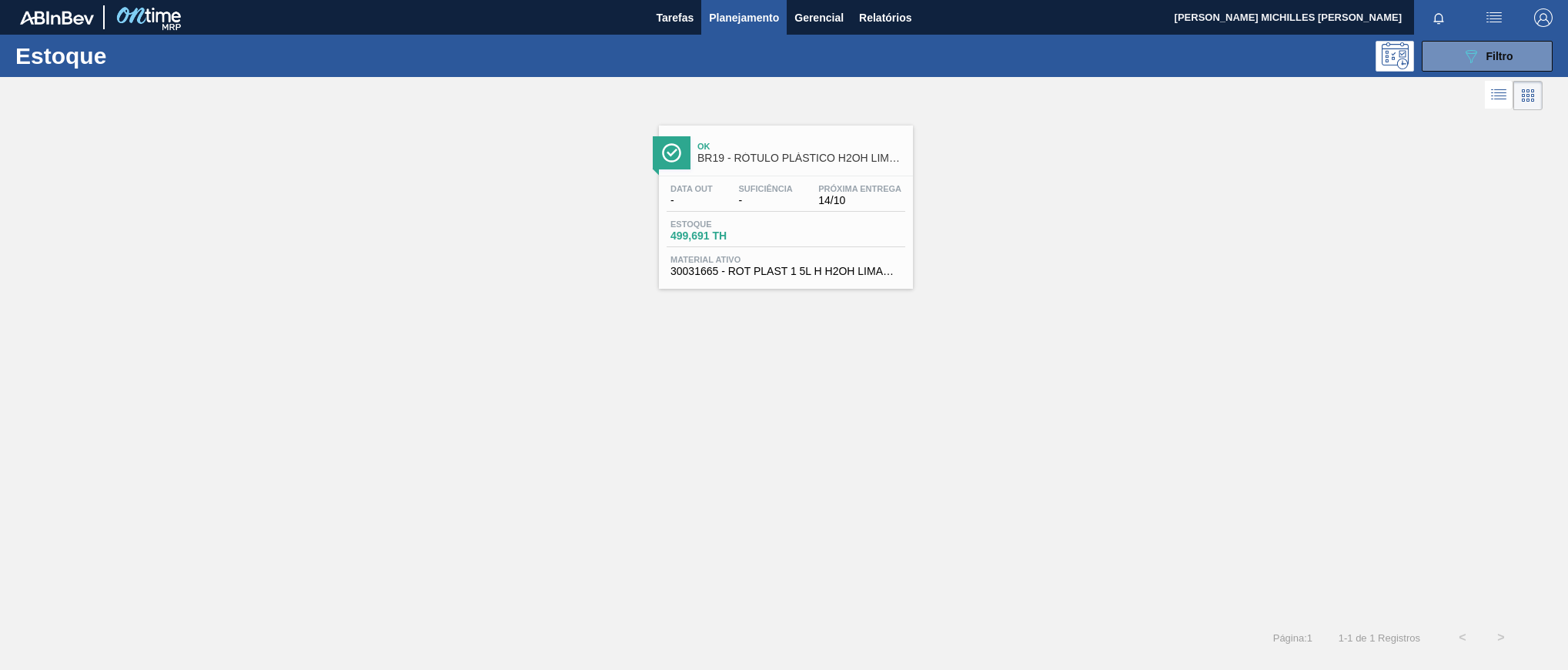
click at [869, 215] on div "Data out - Suficiência - Próxima Entrega 14/10 Estoque 499,691 TH Material ativ…" at bounding box center [786, 229] width 254 height 105
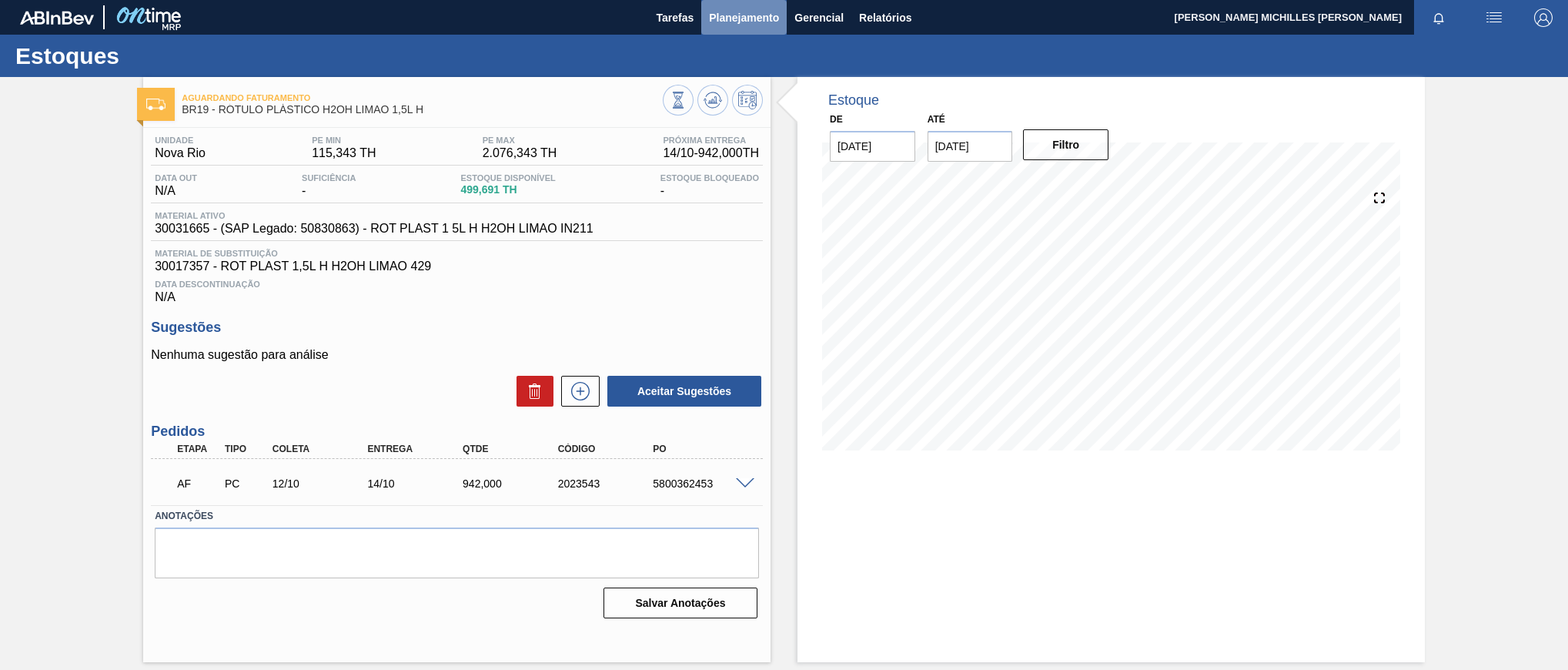
click at [754, 15] on span "Planejamento" at bounding box center [744, 18] width 70 height 18
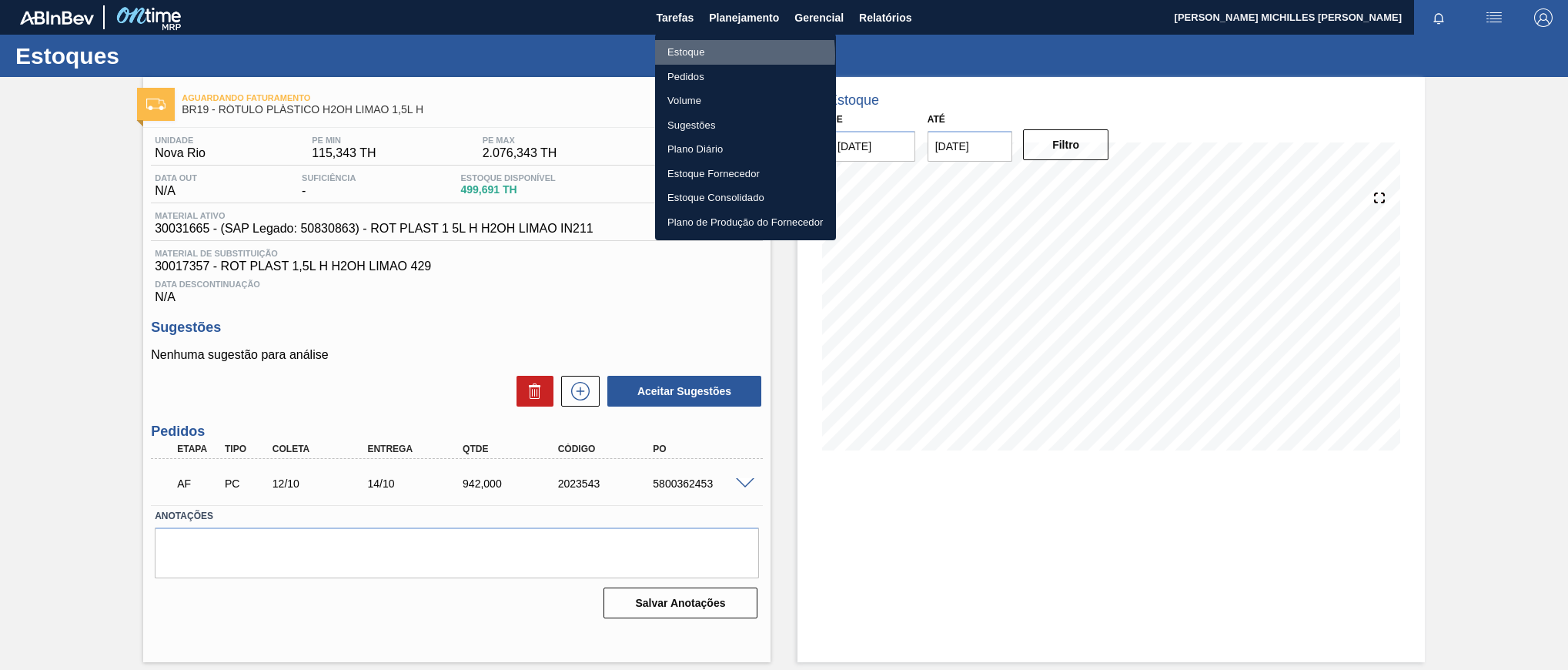
click at [705, 55] on li "Estoque" at bounding box center [745, 52] width 181 height 25
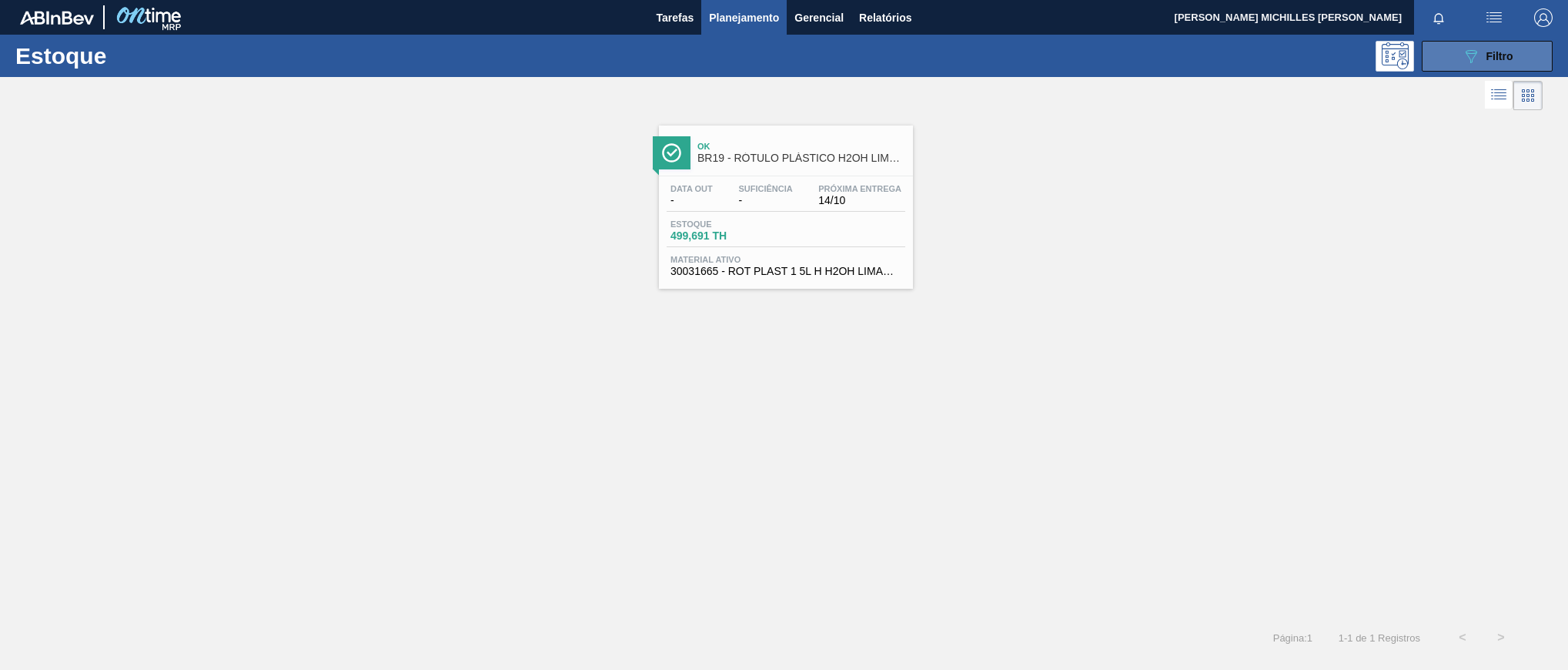
click at [1449, 61] on button "089F7B8B-B2A5-4AFE-B5C0-19BA573D28AC Filtro" at bounding box center [1487, 56] width 131 height 31
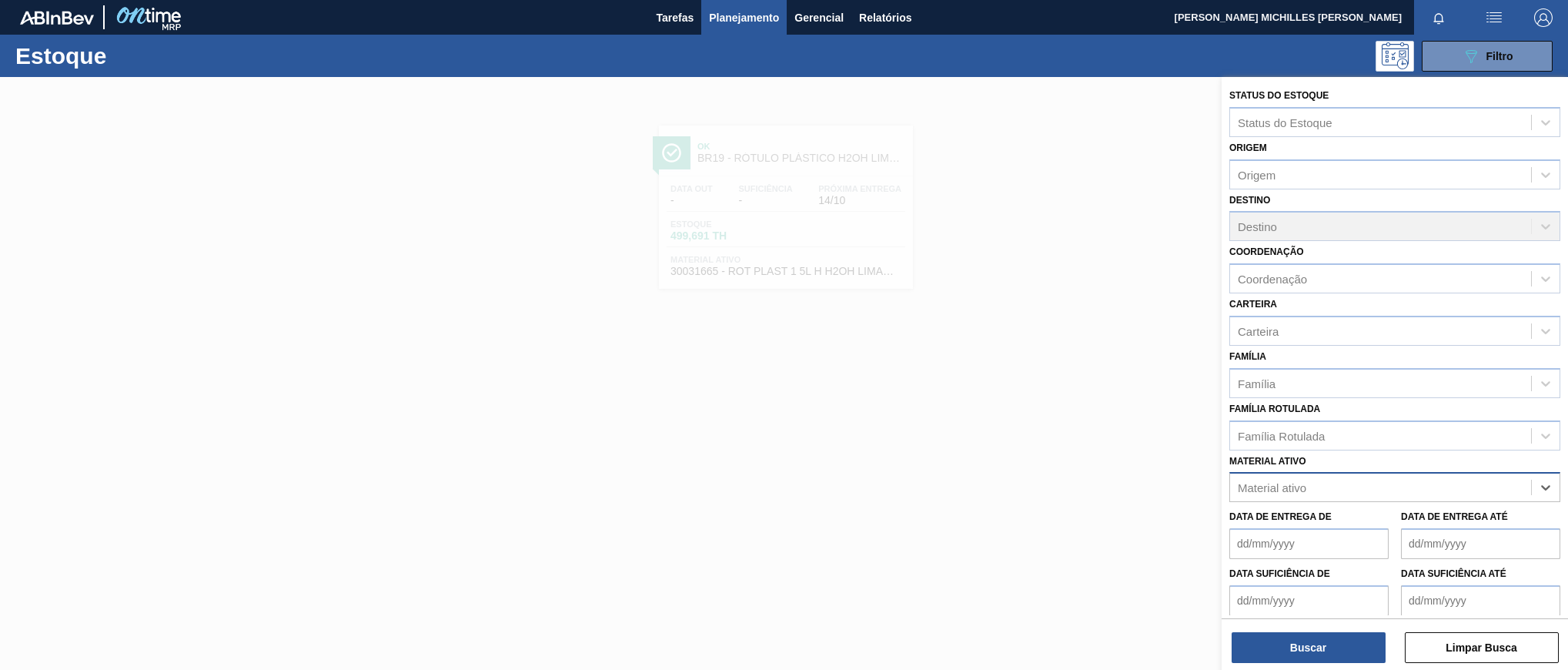
paste ativo "30003105"
type ativo "30003105"
click at [1409, 534] on div "30003105 - ADESIVO TECHNOMELT EM 362" at bounding box center [1395, 525] width 331 height 28
click at [1339, 656] on button "Buscar" at bounding box center [1309, 648] width 154 height 31
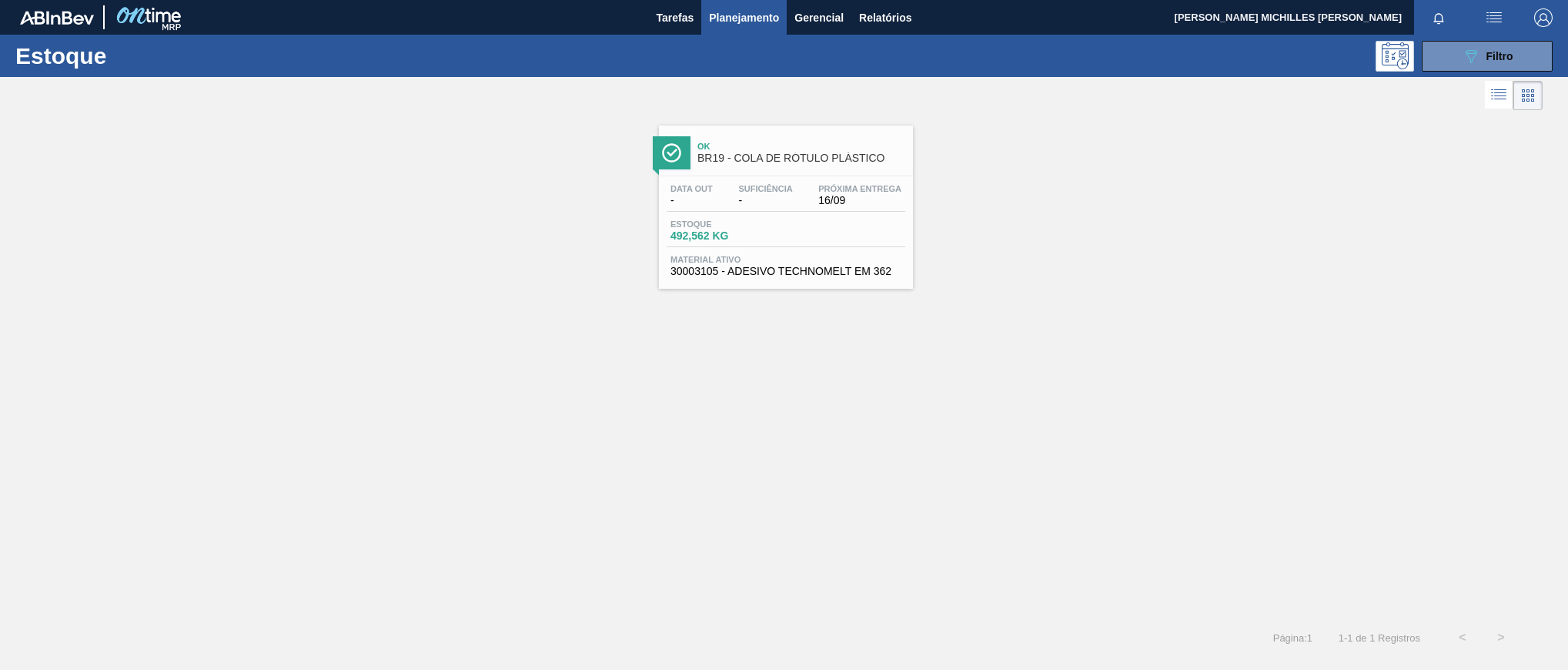
click at [804, 226] on div "Estoque 492,562 KG" at bounding box center [786, 233] width 239 height 28
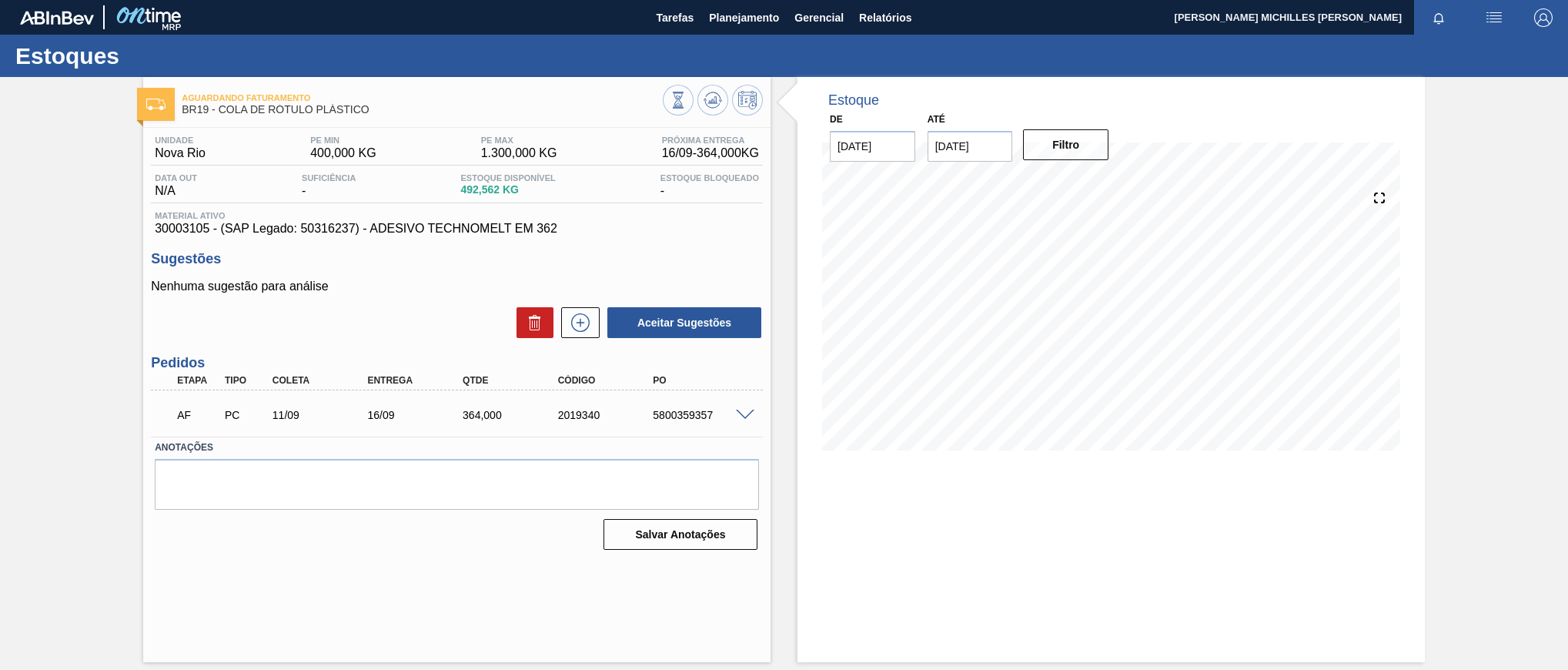
click at [739, 426] on div "AF PC 11/09 16/09 364,000 2019340 5800359357" at bounding box center [457, 414] width 612 height 39
click at [745, 421] on span at bounding box center [745, 415] width 18 height 12
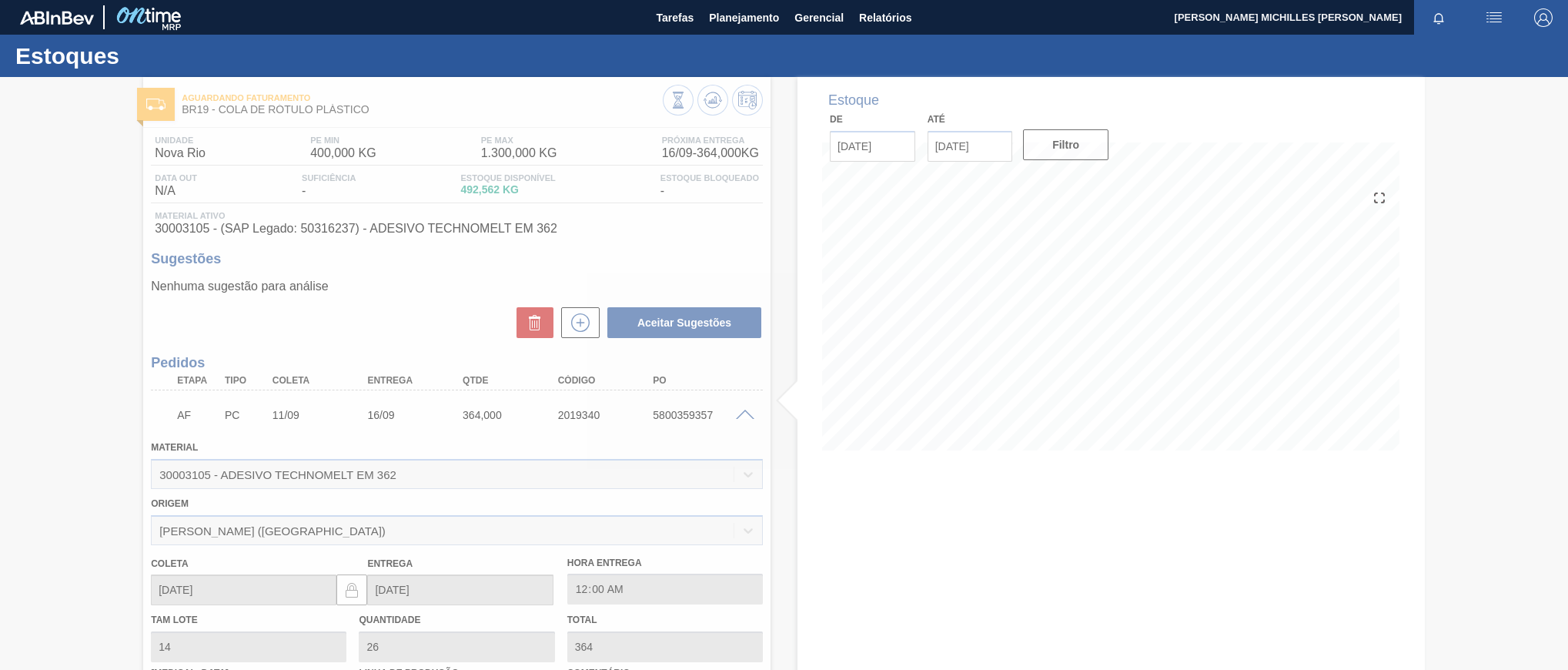
click at [303, 534] on div at bounding box center [784, 374] width 1568 height 593
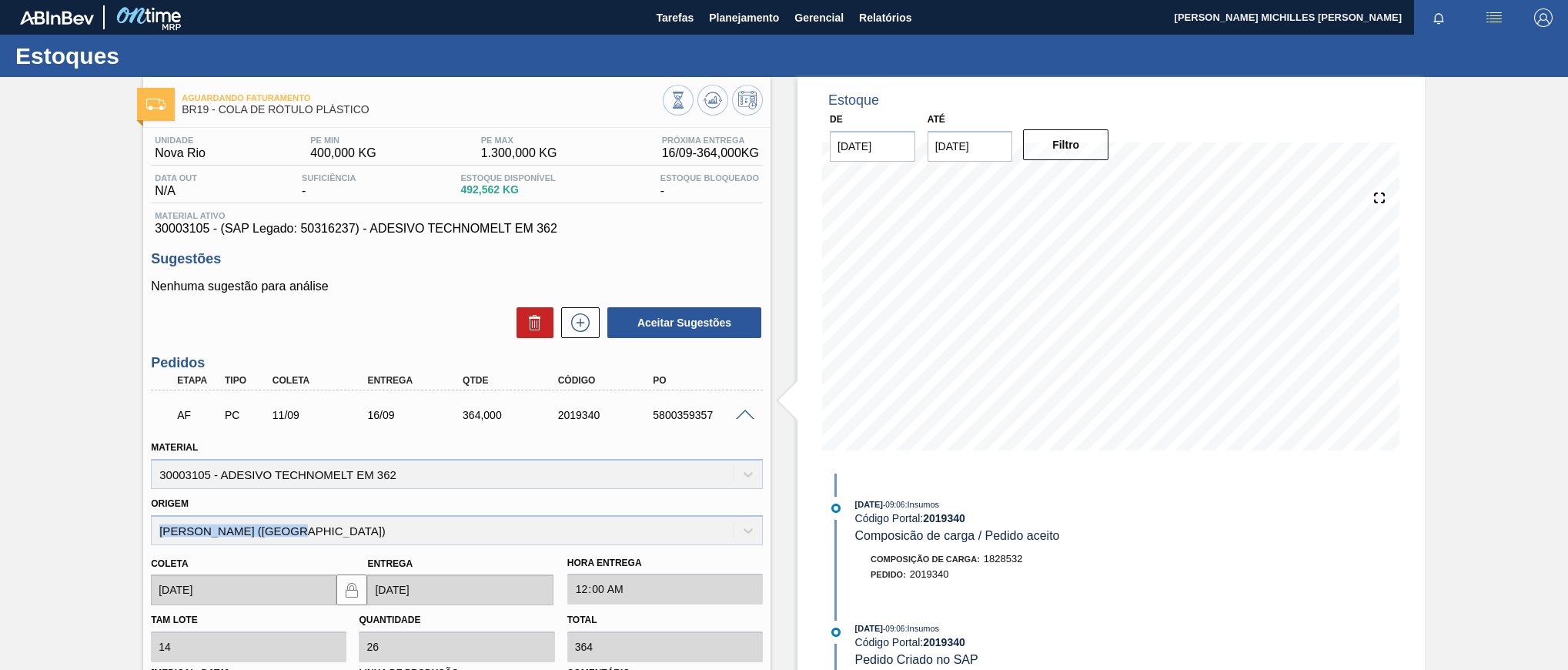
drag, startPoint x: 294, startPoint y: 530, endPoint x: 137, endPoint y: 529, distance: 157.0
click at [137, 529] on div "Aguardando Faturamento BR19 - COLA DE RÓTULO PLÁSTICO Unidade Nova Rio PE MIN 4…" at bounding box center [784, 508] width 1568 height 863
copy div "[PERSON_NAME] ([GEOGRAPHIC_DATA])"
